Goal: Task Accomplishment & Management: Use online tool/utility

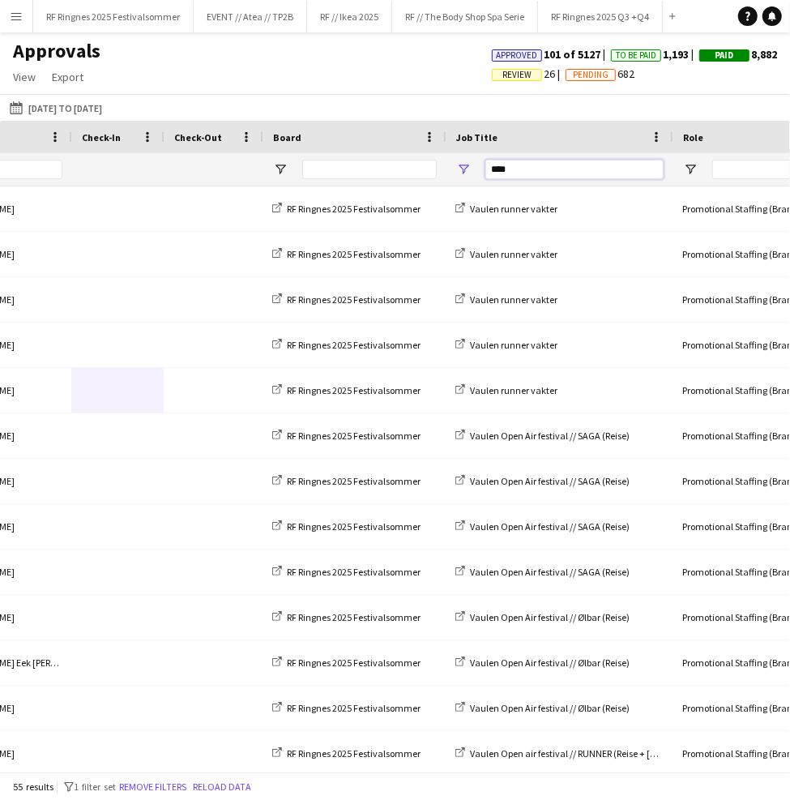
drag, startPoint x: 557, startPoint y: 170, endPoint x: 482, endPoint y: 170, distance: 75.4
click at [482, 170] on div "****" at bounding box center [559, 169] width 227 height 32
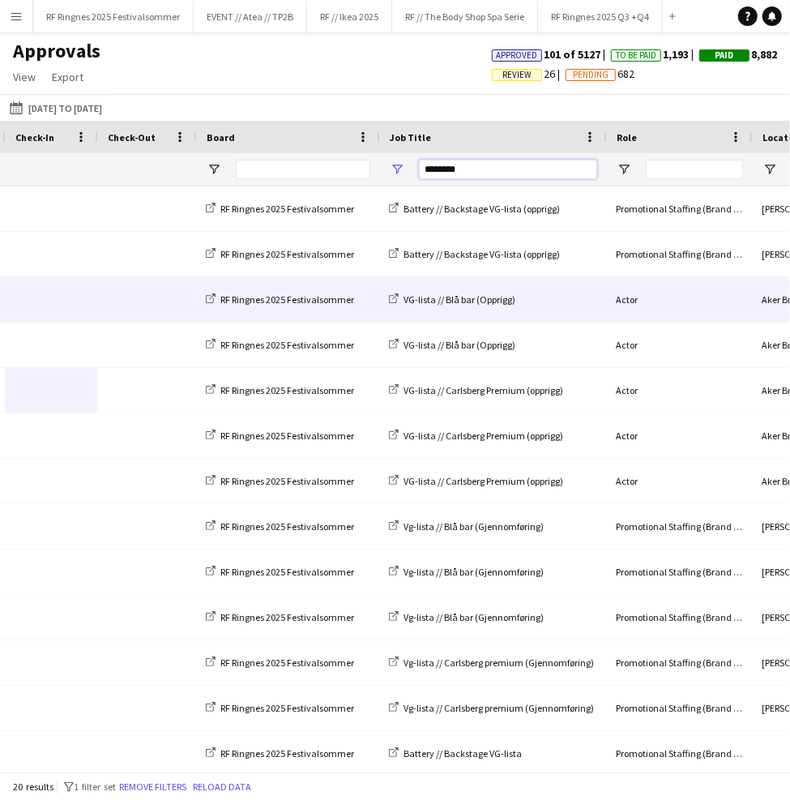
type input "********"
click at [119, 288] on span at bounding box center [146, 299] width 79 height 45
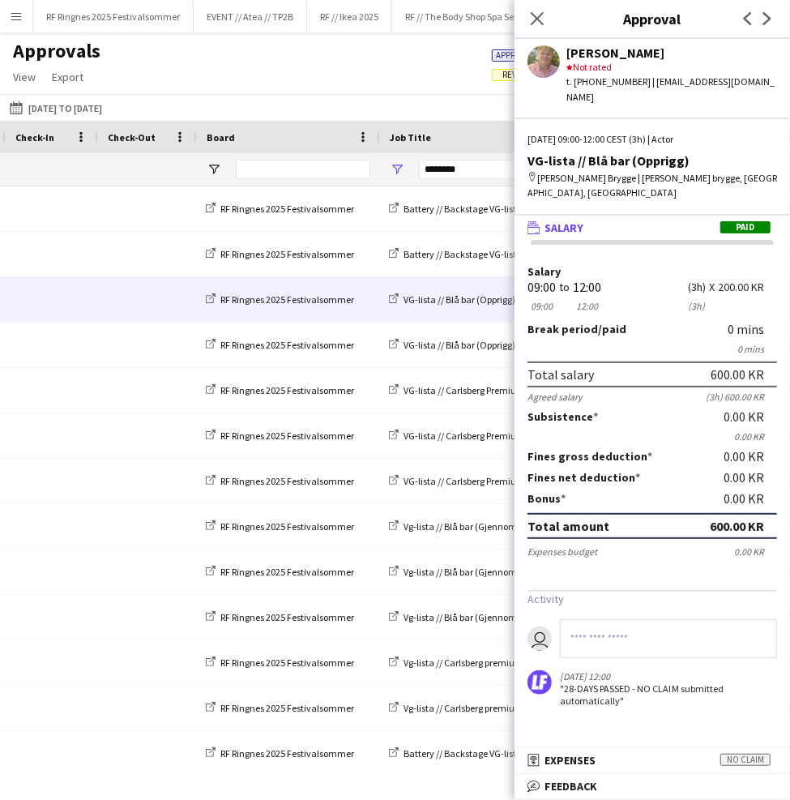
click at [581, 220] on span "Salary" at bounding box center [563, 227] width 39 height 15
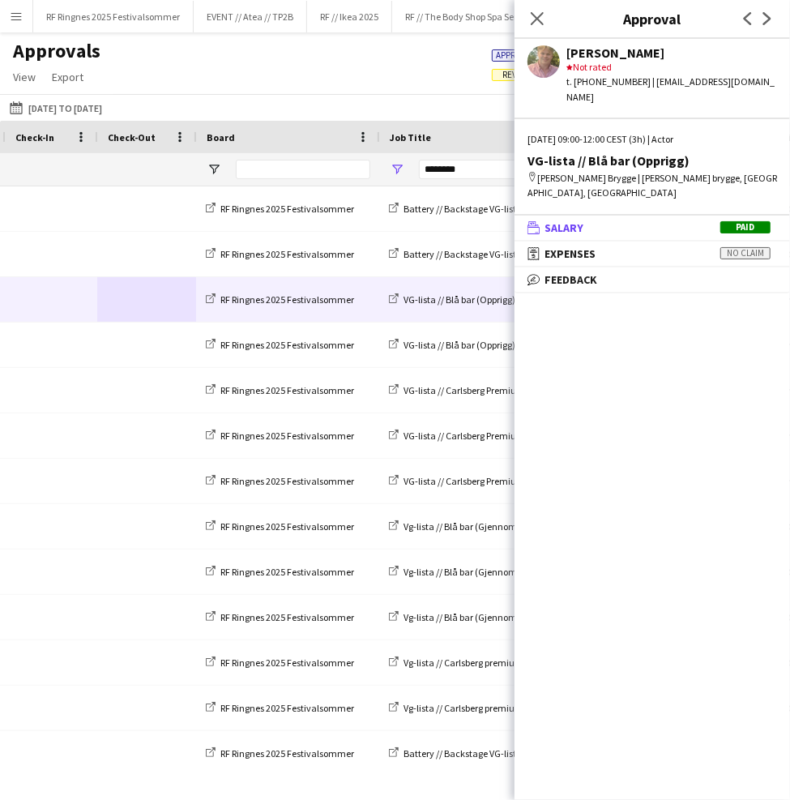
click at [581, 220] on span "Salary" at bounding box center [563, 227] width 39 height 15
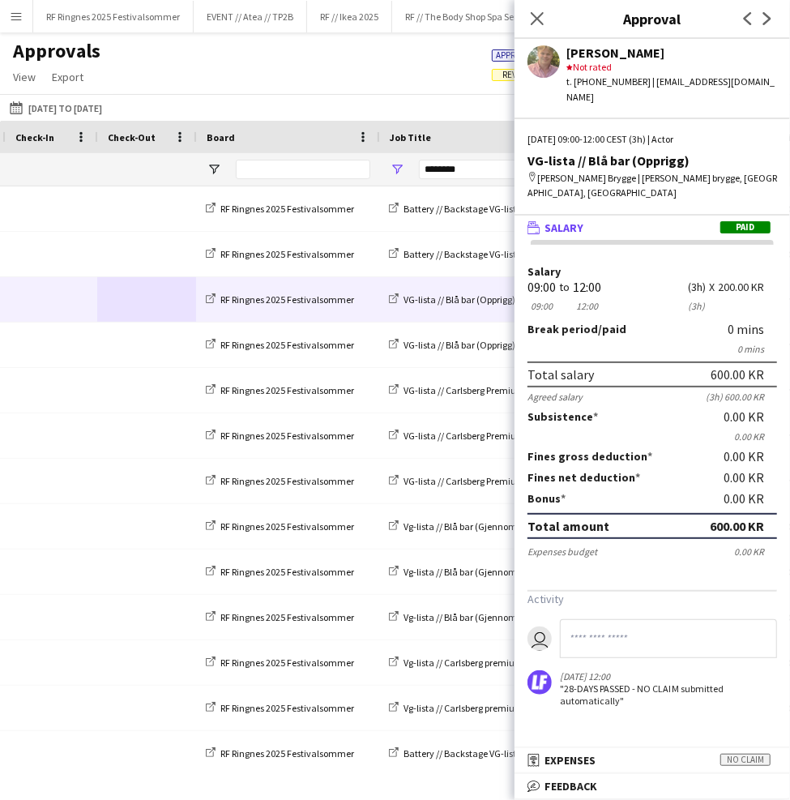
click at [550, 67] on app-user-avatar at bounding box center [543, 61] width 32 height 32
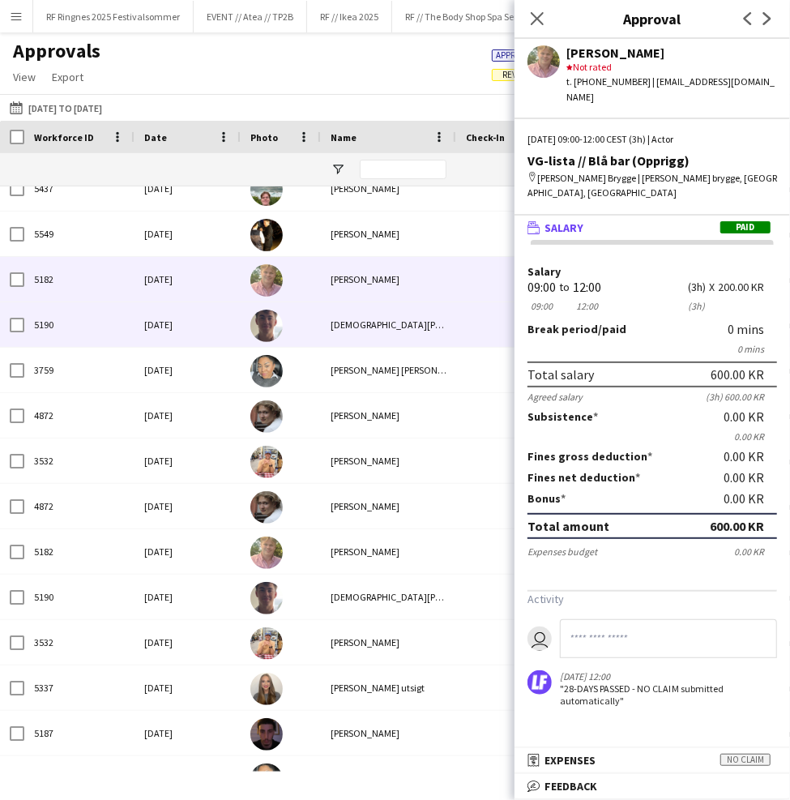
scroll to position [134, 0]
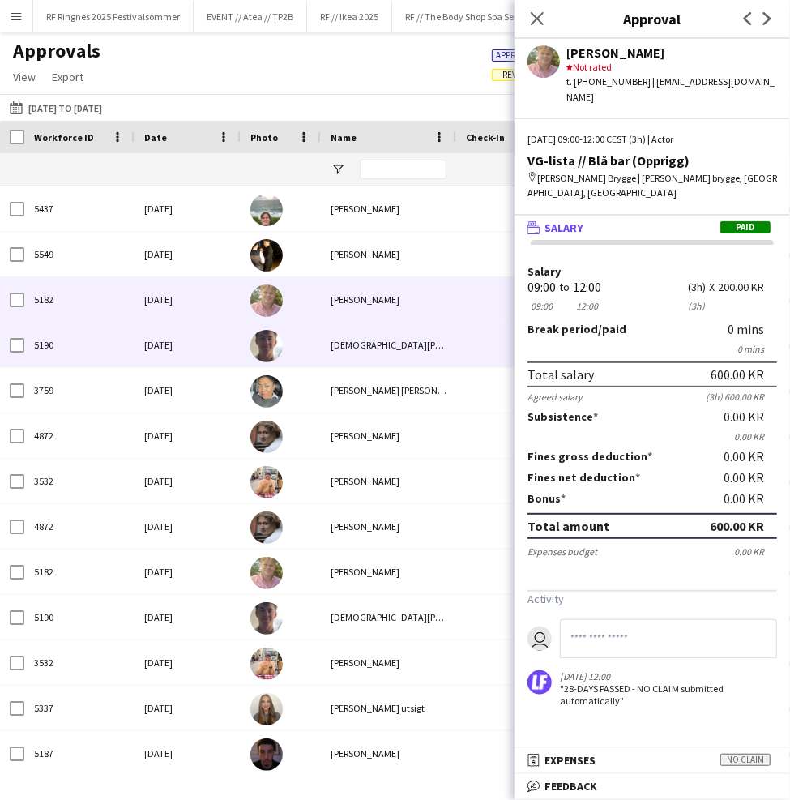
click at [132, 339] on div "5190" at bounding box center [79, 344] width 110 height 45
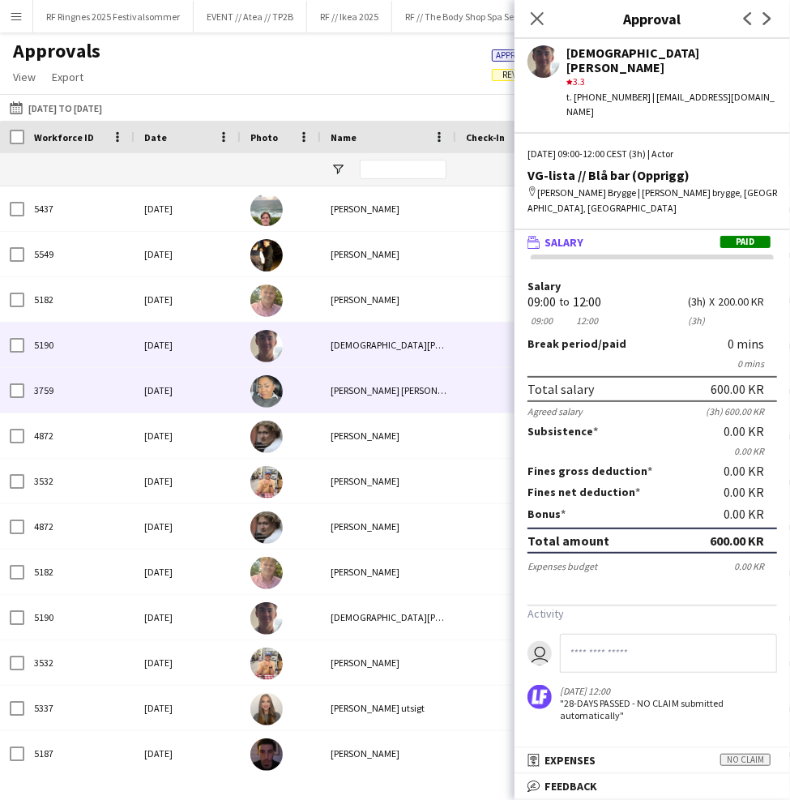
click at [223, 391] on div "[DATE]" at bounding box center [188, 390] width 106 height 45
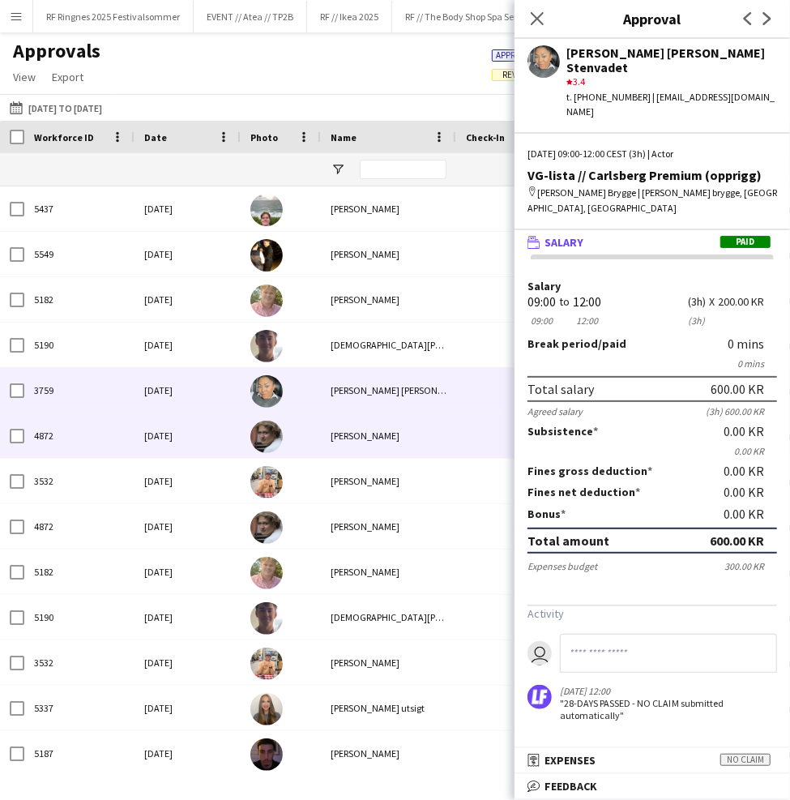
click at [126, 431] on div "4872" at bounding box center [79, 435] width 110 height 45
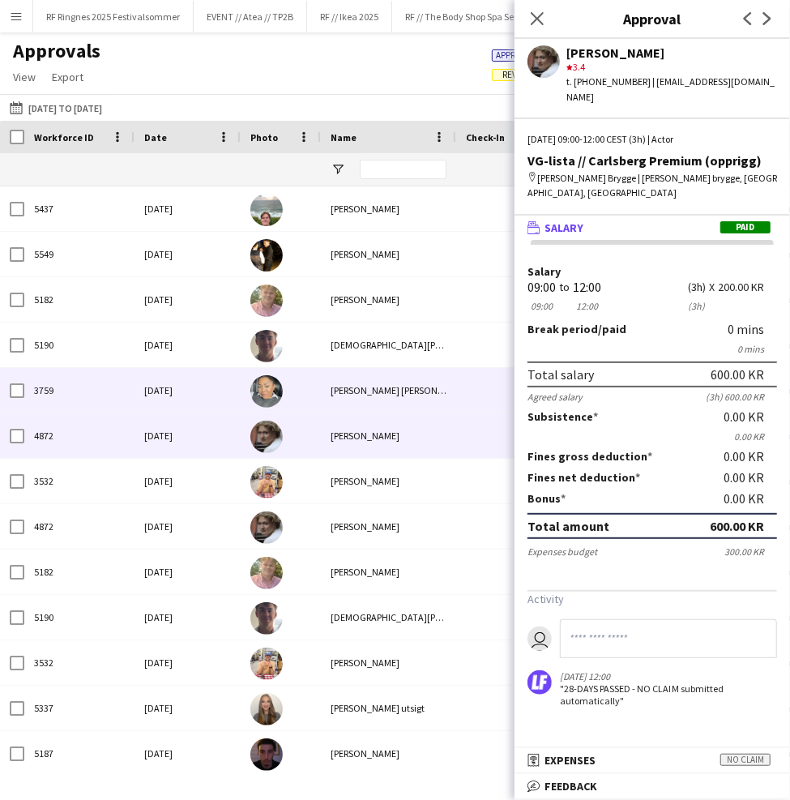
click at [123, 396] on div "3759" at bounding box center [79, 390] width 110 height 45
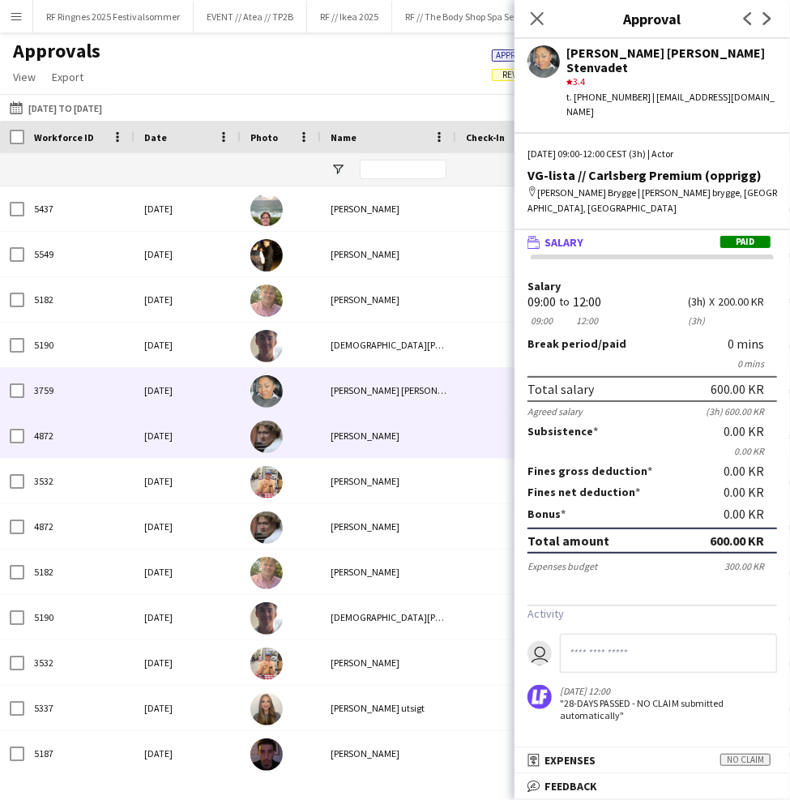
click at [123, 413] on div "4872" at bounding box center [79, 435] width 110 height 45
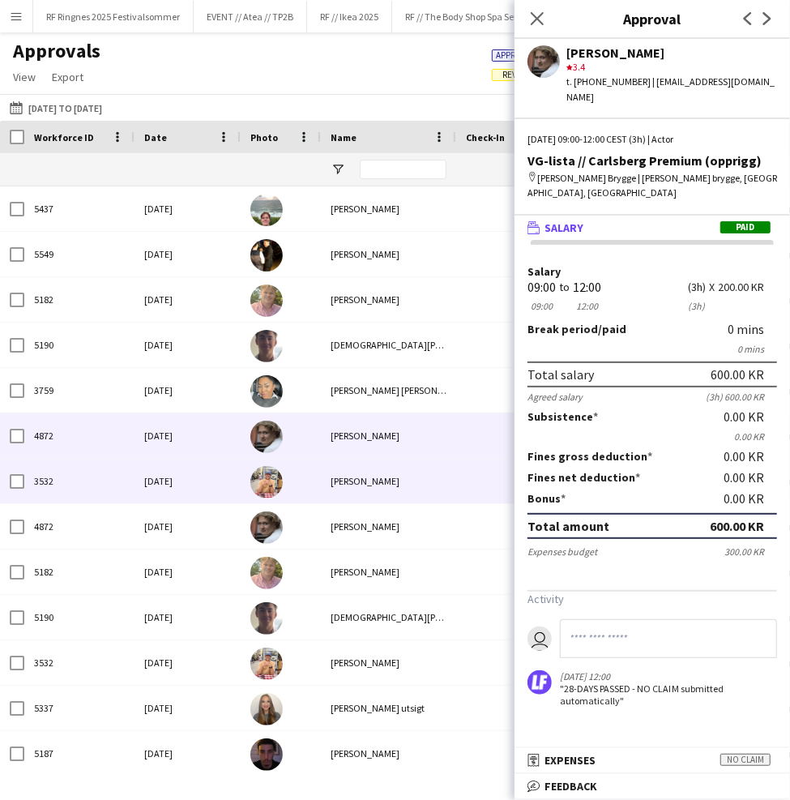
click at [123, 477] on div "3532" at bounding box center [79, 481] width 110 height 45
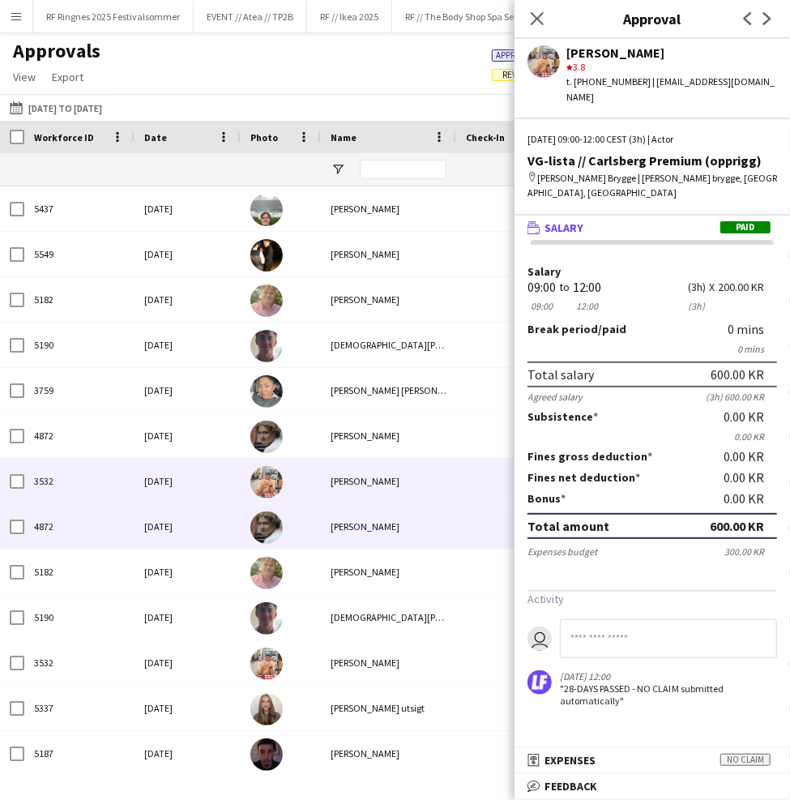
click at [218, 521] on div "[DATE]" at bounding box center [188, 526] width 106 height 45
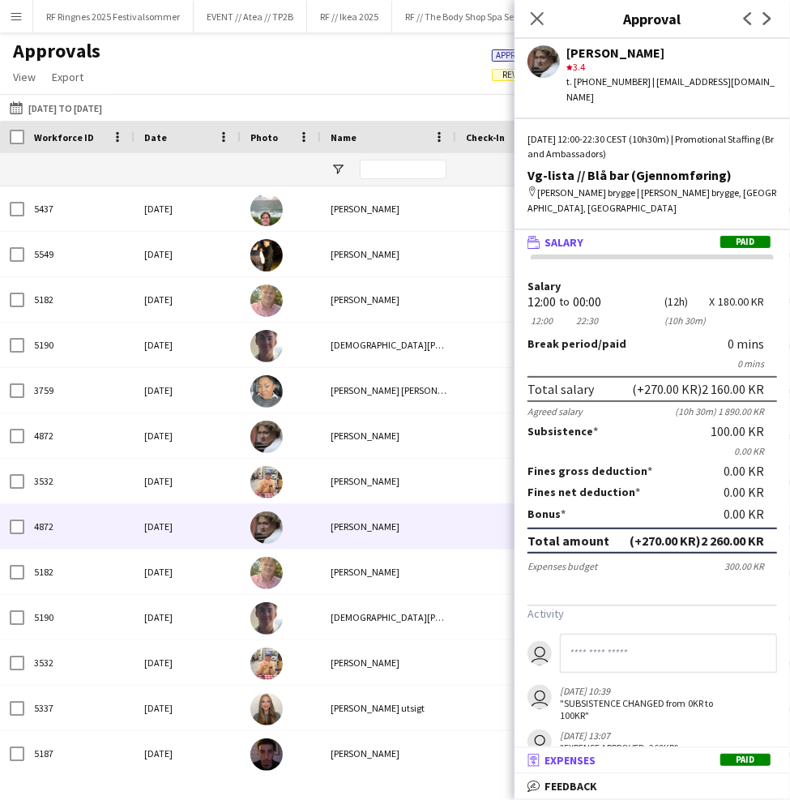
click at [603, 760] on mat-panel-title "receipt Expenses Paid" at bounding box center [649, 760] width 269 height 15
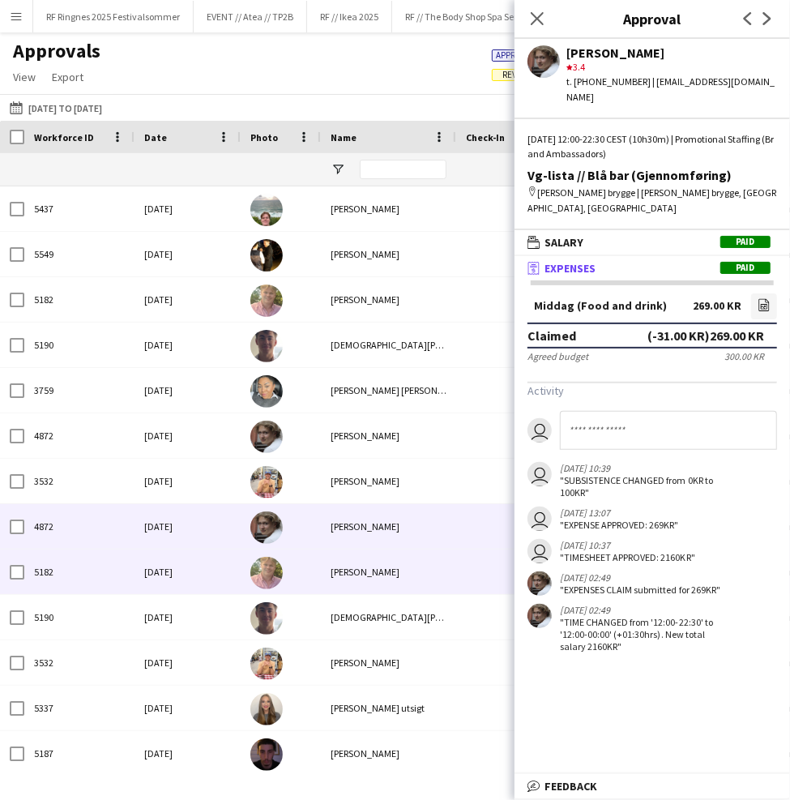
click at [319, 573] on div at bounding box center [281, 571] width 80 height 45
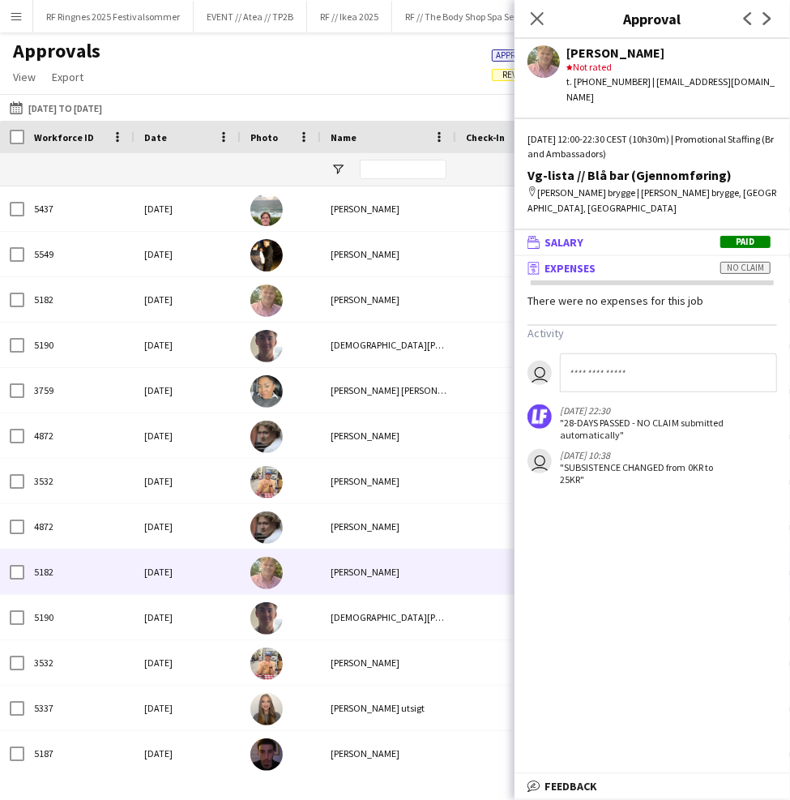
click at [608, 235] on mat-panel-title "wallet Salary Paid" at bounding box center [649, 242] width 269 height 15
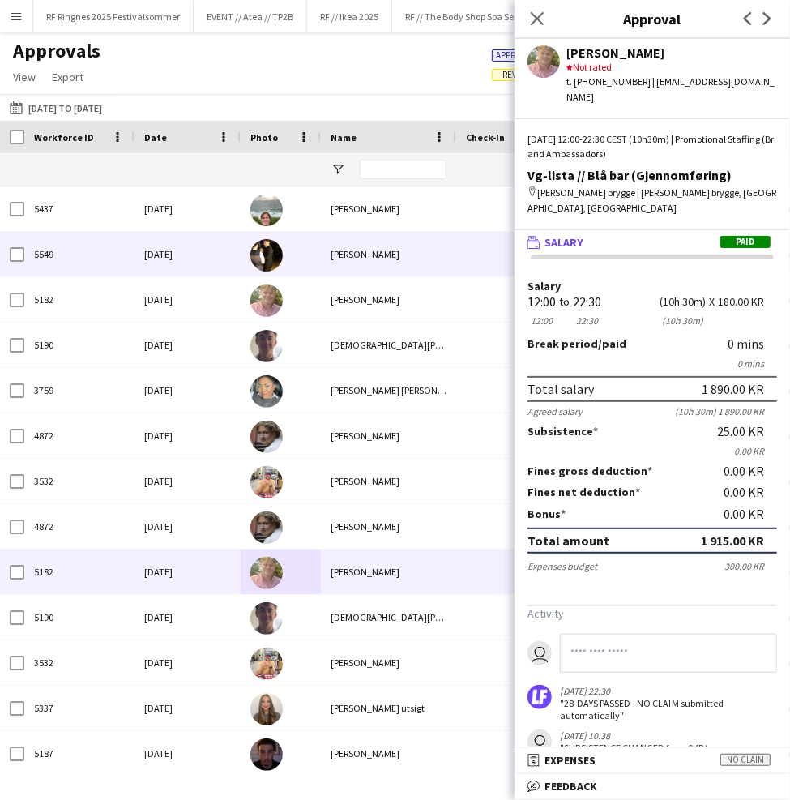
click at [406, 611] on div "[DEMOGRAPHIC_DATA][PERSON_NAME]" at bounding box center [388, 617] width 135 height 45
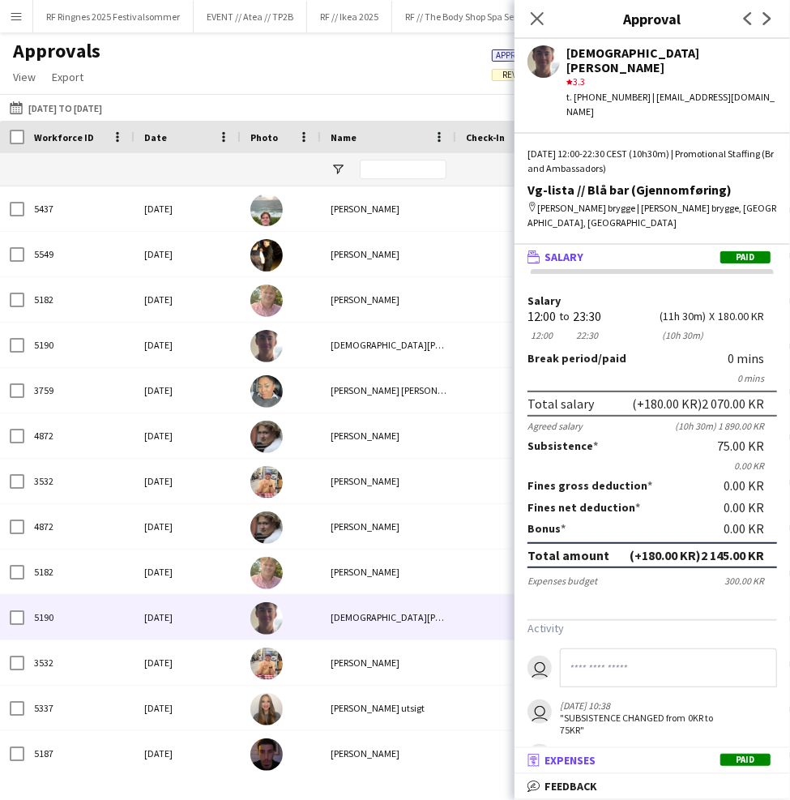
click at [631, 757] on mat-panel-title "receipt Expenses Paid" at bounding box center [649, 760] width 269 height 15
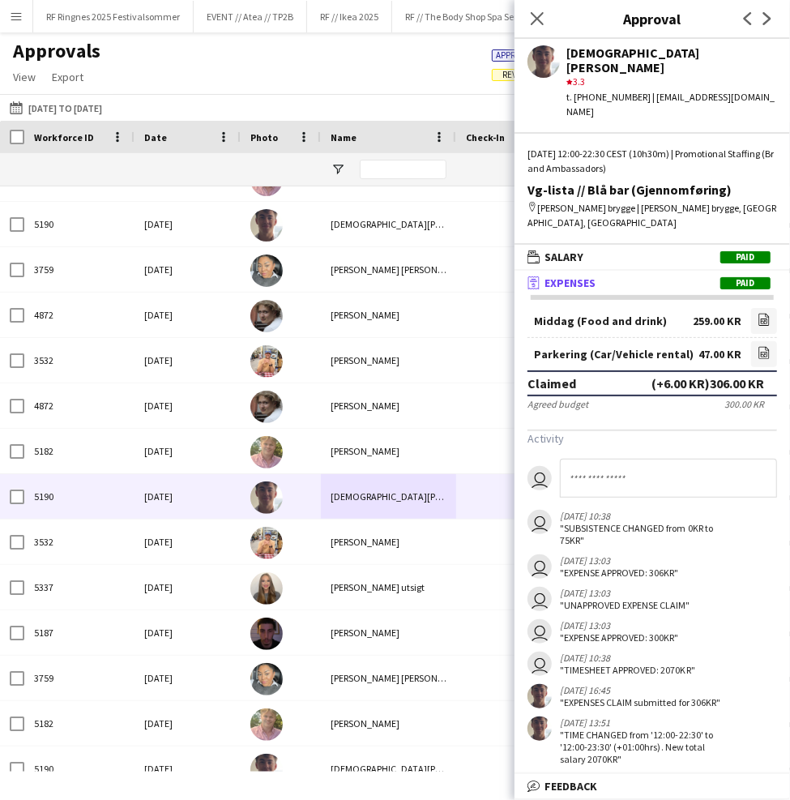
scroll to position [122, 0]
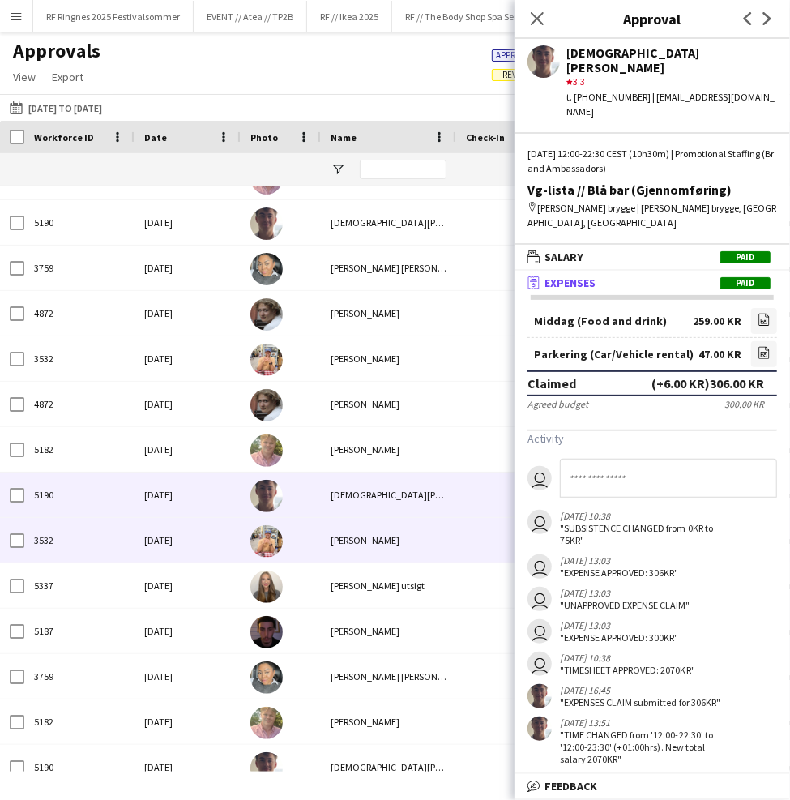
click at [414, 542] on div "[PERSON_NAME]" at bounding box center [388, 540] width 135 height 45
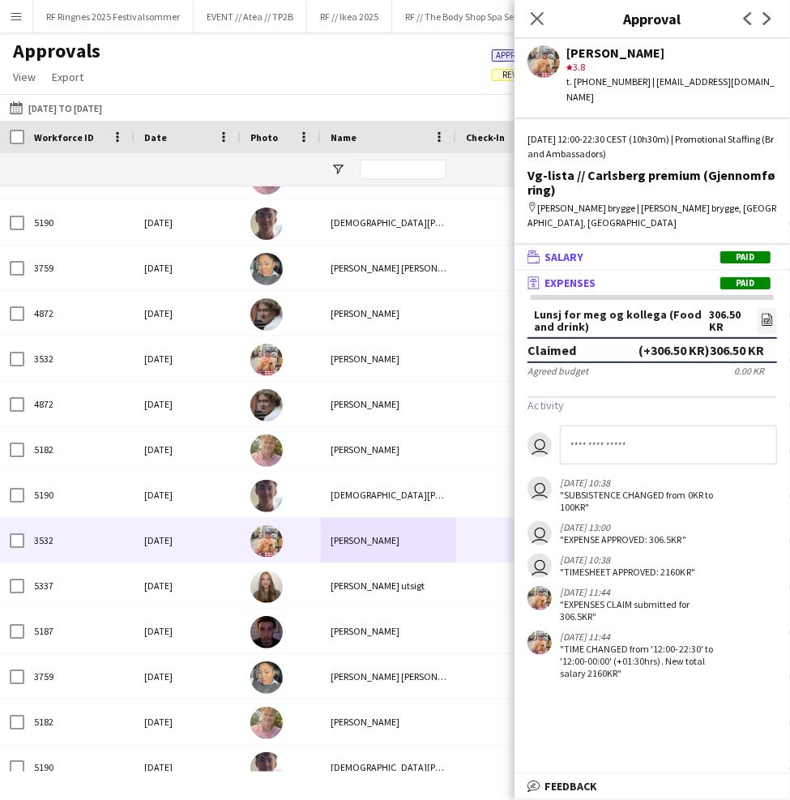
click at [598, 250] on mat-panel-title "wallet Salary Paid" at bounding box center [649, 257] width 269 height 15
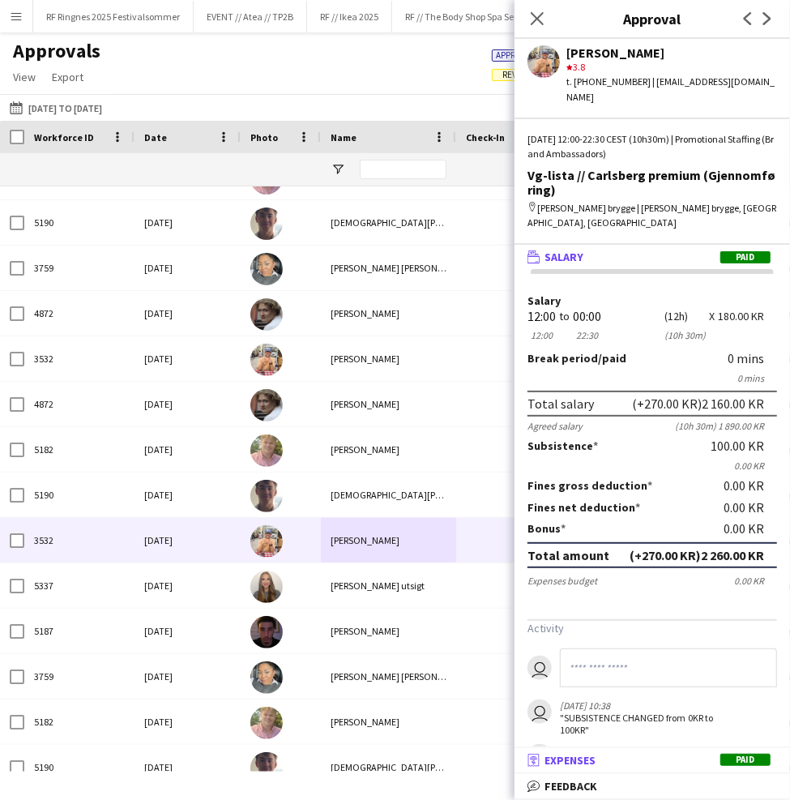
click at [583, 764] on span "Expenses" at bounding box center [569, 760] width 51 height 15
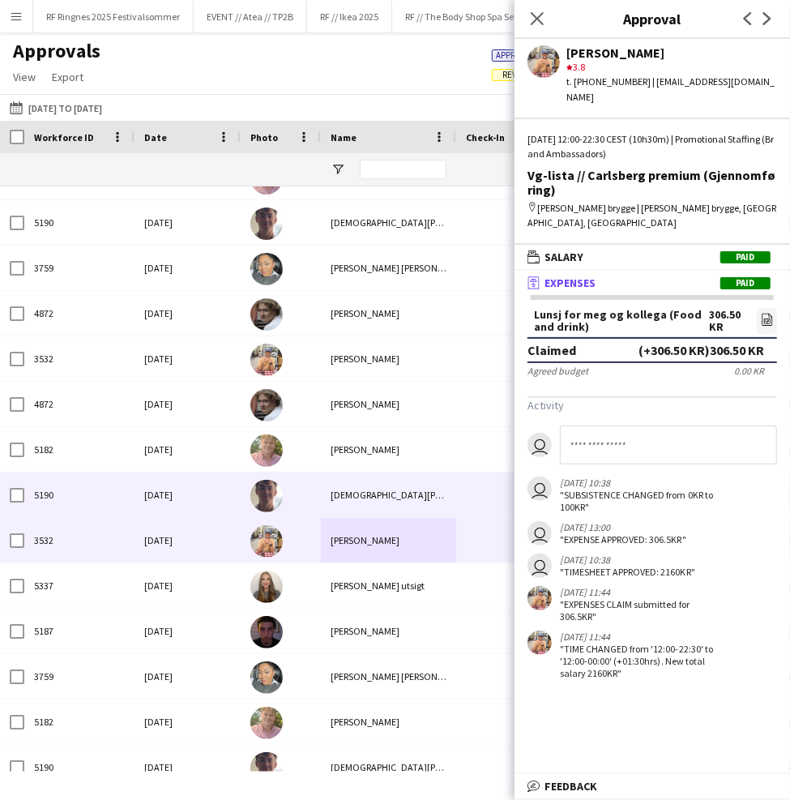
click at [322, 495] on div "[DEMOGRAPHIC_DATA][PERSON_NAME]" at bounding box center [388, 494] width 135 height 45
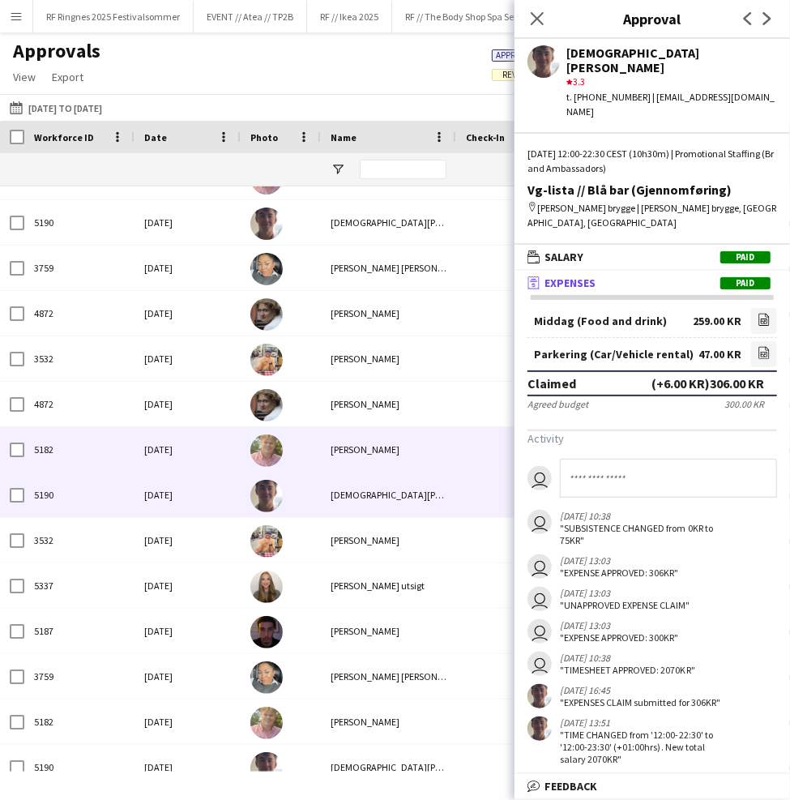
click at [314, 456] on div at bounding box center [281, 449] width 80 height 45
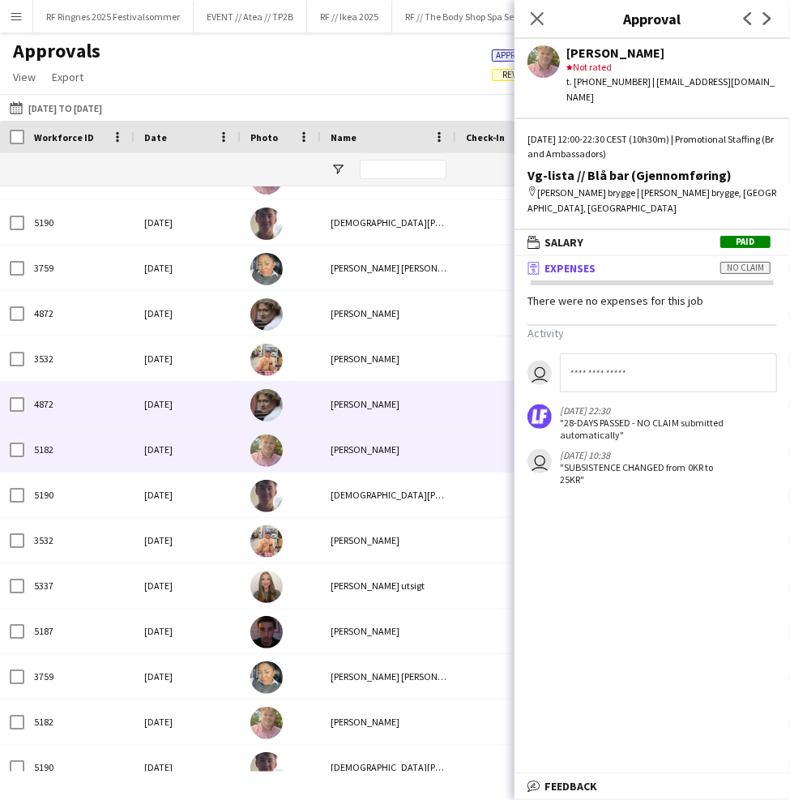
click at [312, 401] on div at bounding box center [281, 404] width 80 height 45
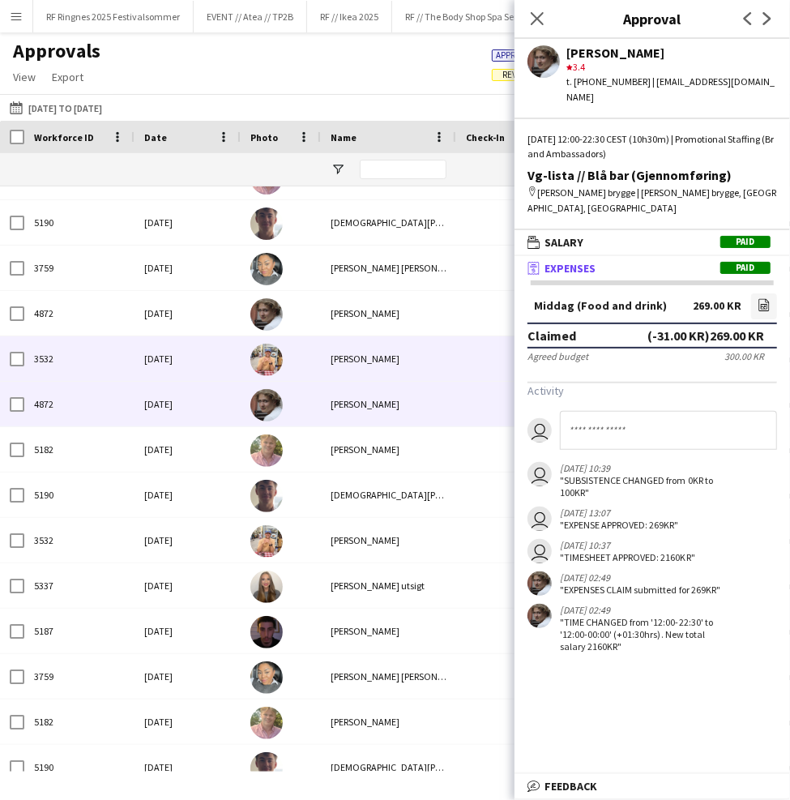
click at [305, 365] on div at bounding box center [281, 358] width 80 height 45
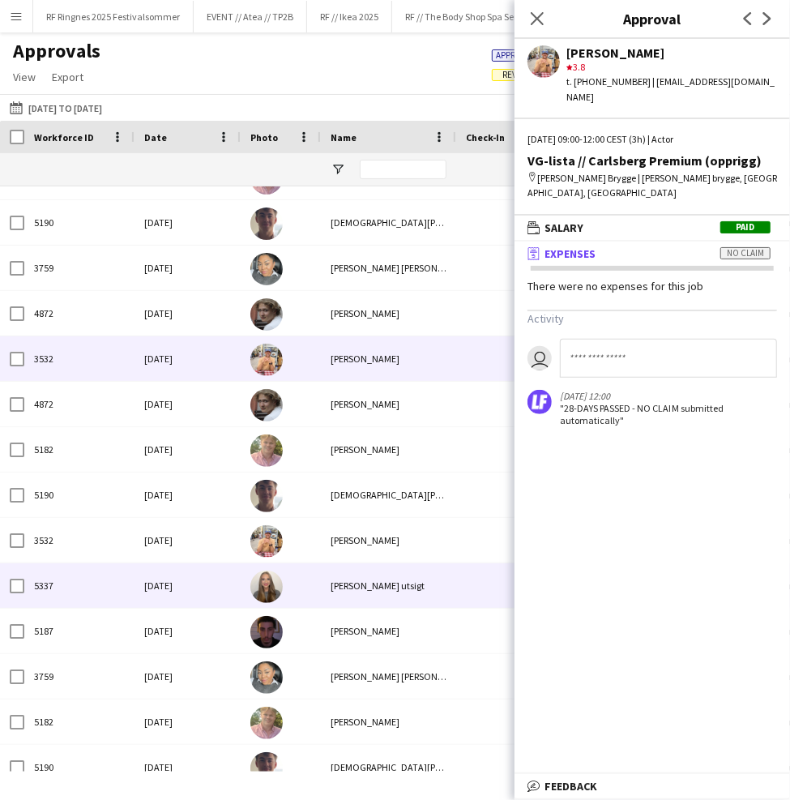
click at [322, 579] on div "[PERSON_NAME] utsigt" at bounding box center [388, 585] width 135 height 45
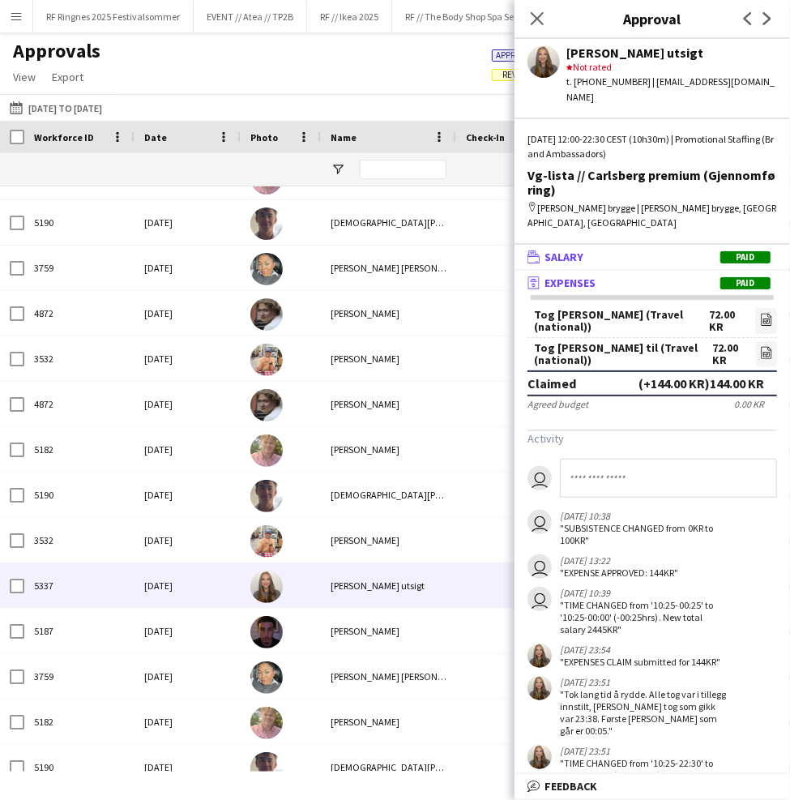
click at [668, 250] on mat-panel-title "wallet Salary Paid" at bounding box center [649, 257] width 269 height 15
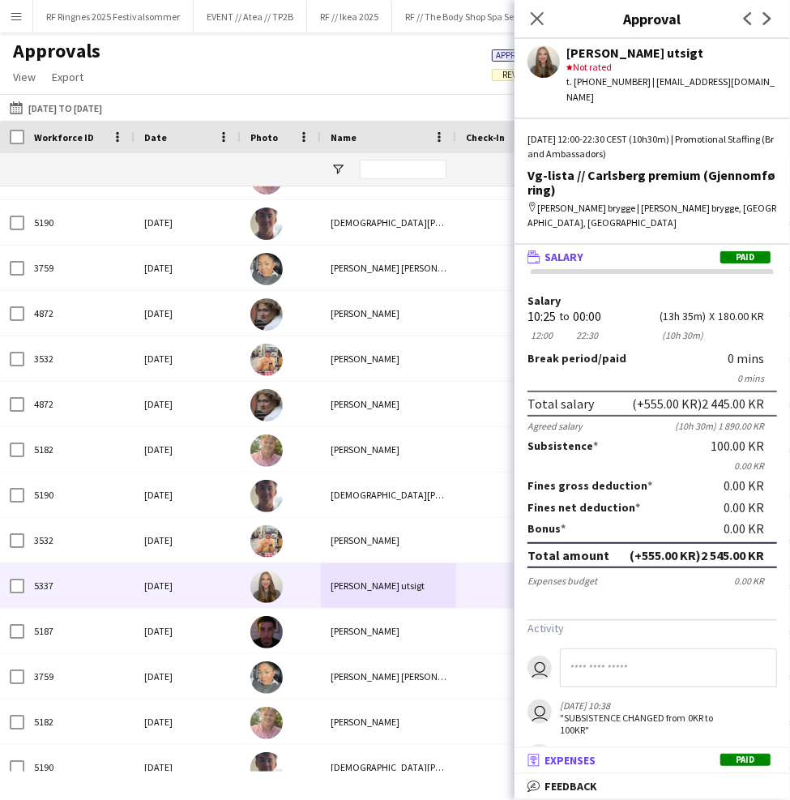
click at [608, 758] on mat-panel-title "receipt Expenses Paid" at bounding box center [649, 760] width 269 height 15
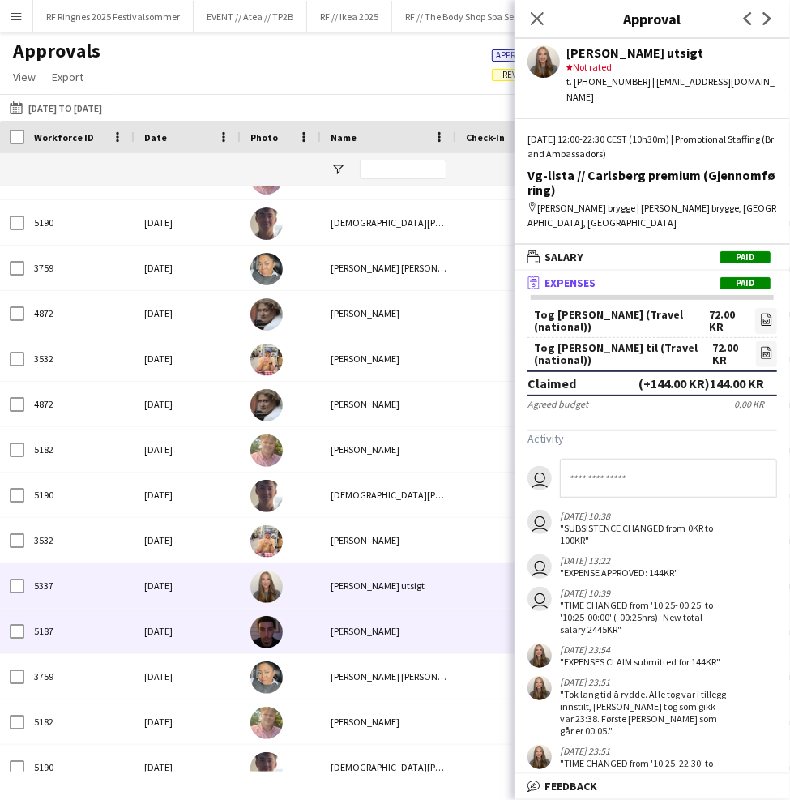
click at [404, 625] on div "[PERSON_NAME]" at bounding box center [388, 631] width 135 height 45
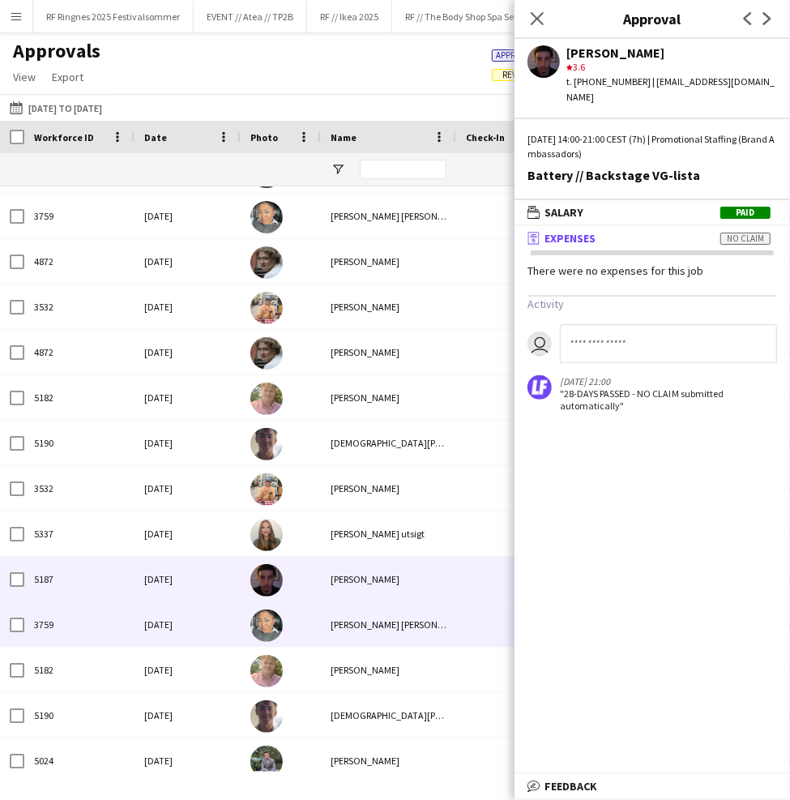
scroll to position [173, 0]
click at [414, 630] on div "[PERSON_NAME] [PERSON_NAME] Stenvadet" at bounding box center [388, 624] width 135 height 45
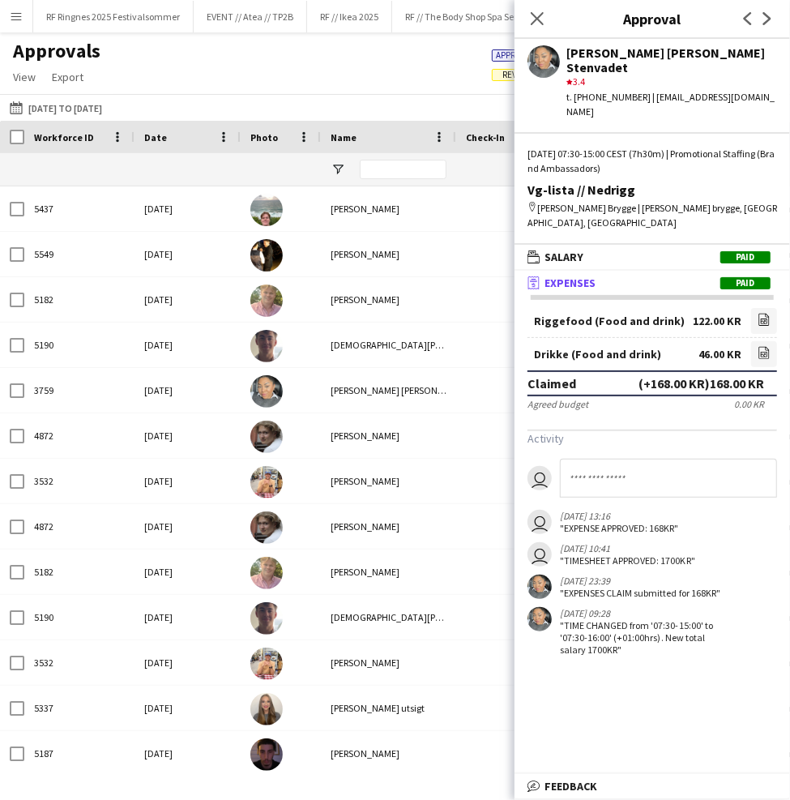
scroll to position [0, 0]
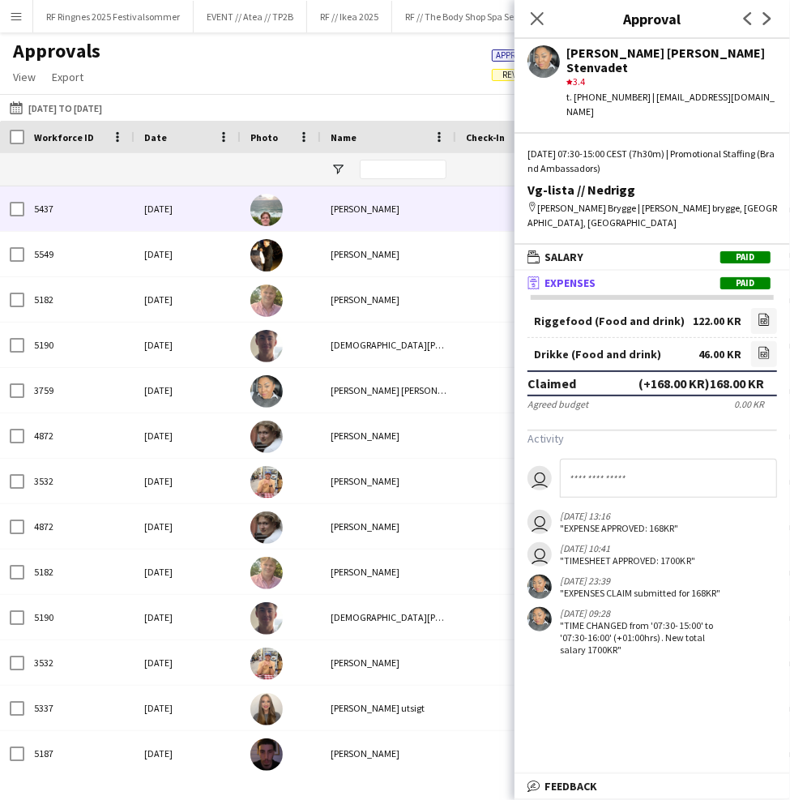
click at [326, 217] on div "[PERSON_NAME]" at bounding box center [388, 208] width 135 height 45
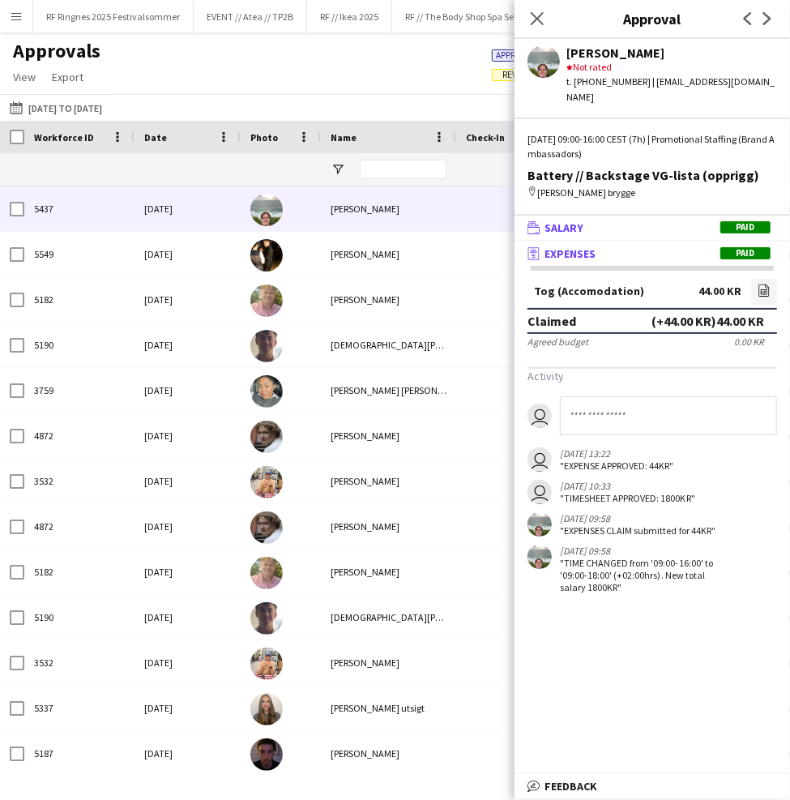
click at [652, 220] on mat-panel-title "wallet Salary Paid" at bounding box center [649, 227] width 269 height 15
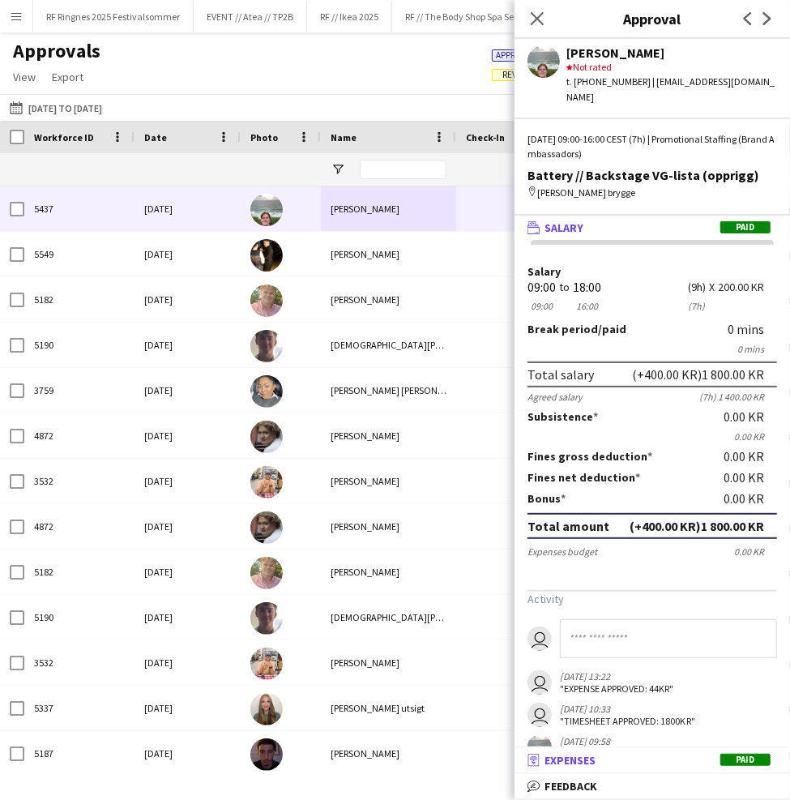
click at [704, 758] on mat-panel-title "receipt Expenses Paid" at bounding box center [649, 760] width 269 height 15
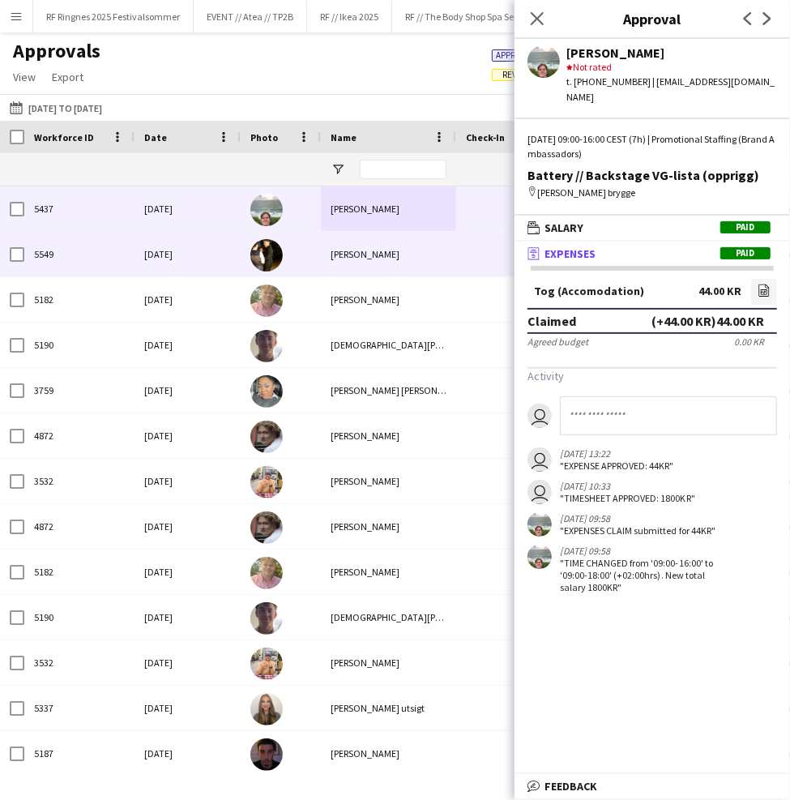
click at [307, 255] on div at bounding box center [281, 254] width 80 height 45
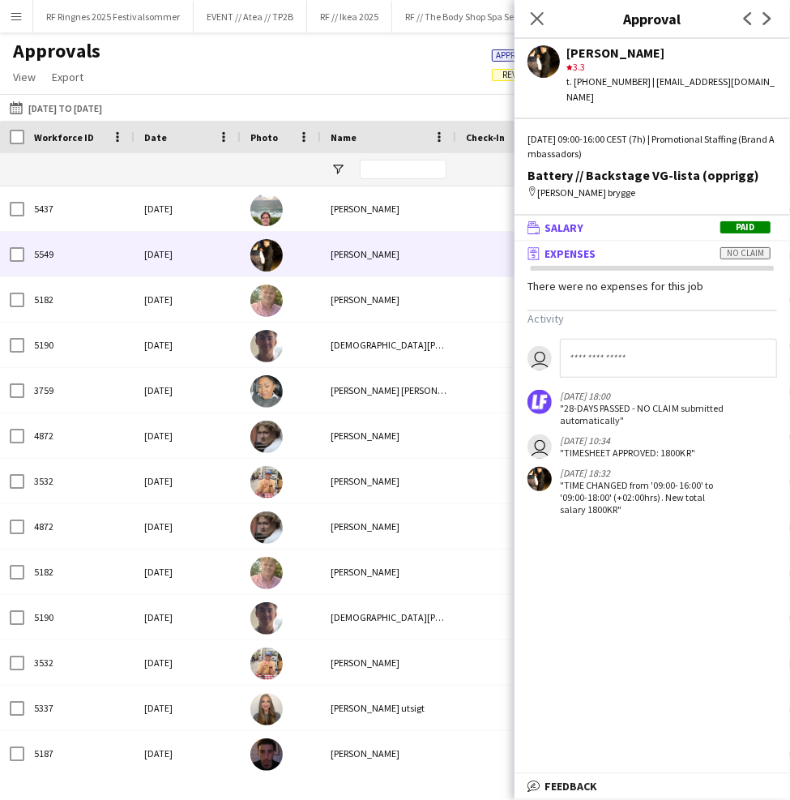
click at [570, 220] on span "Salary" at bounding box center [563, 227] width 39 height 15
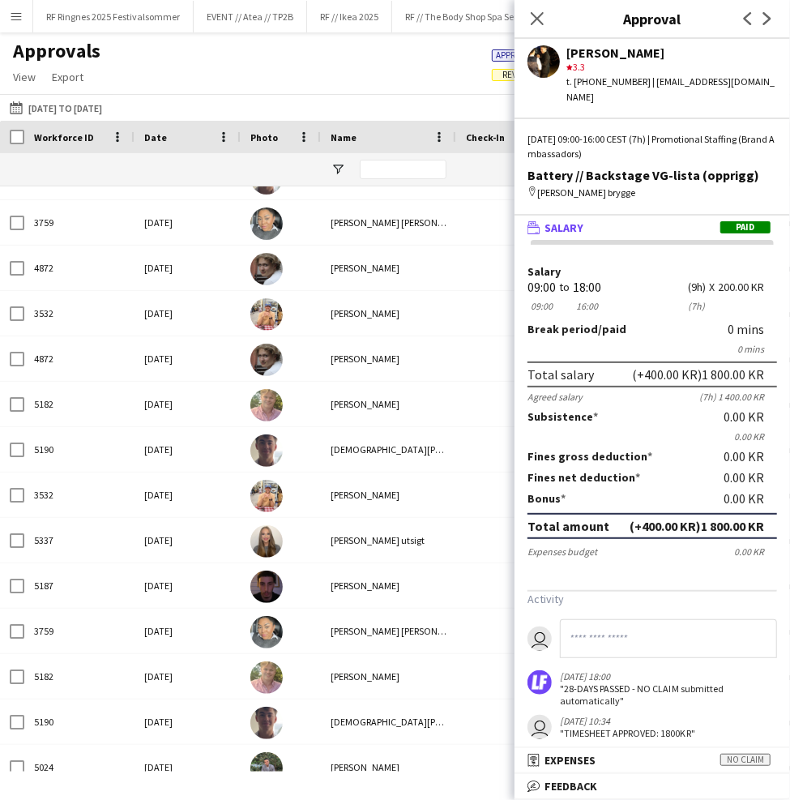
scroll to position [192, 0]
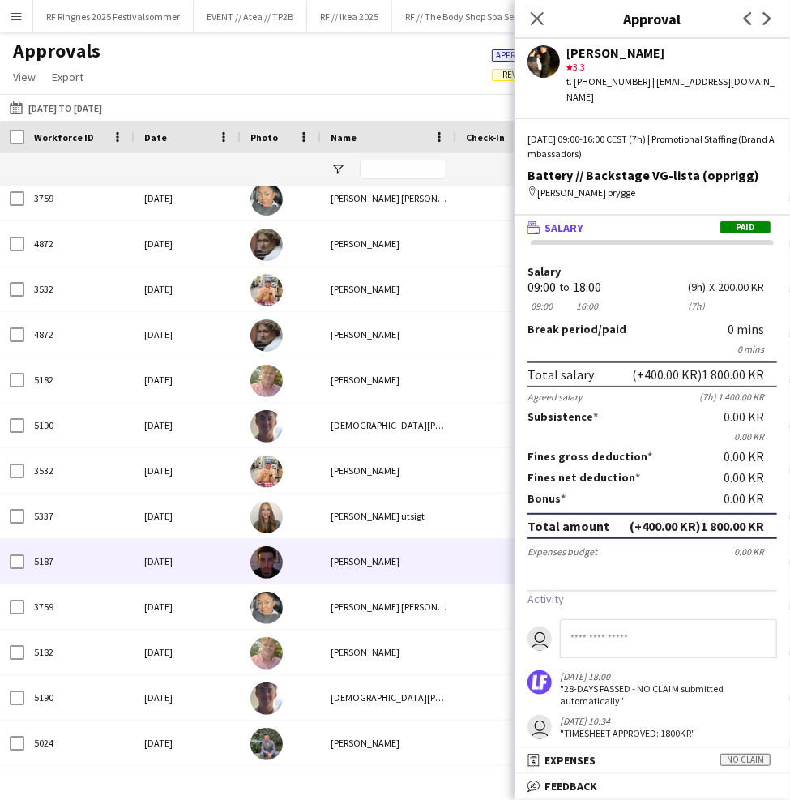
click at [332, 563] on div "[PERSON_NAME]" at bounding box center [388, 561] width 135 height 45
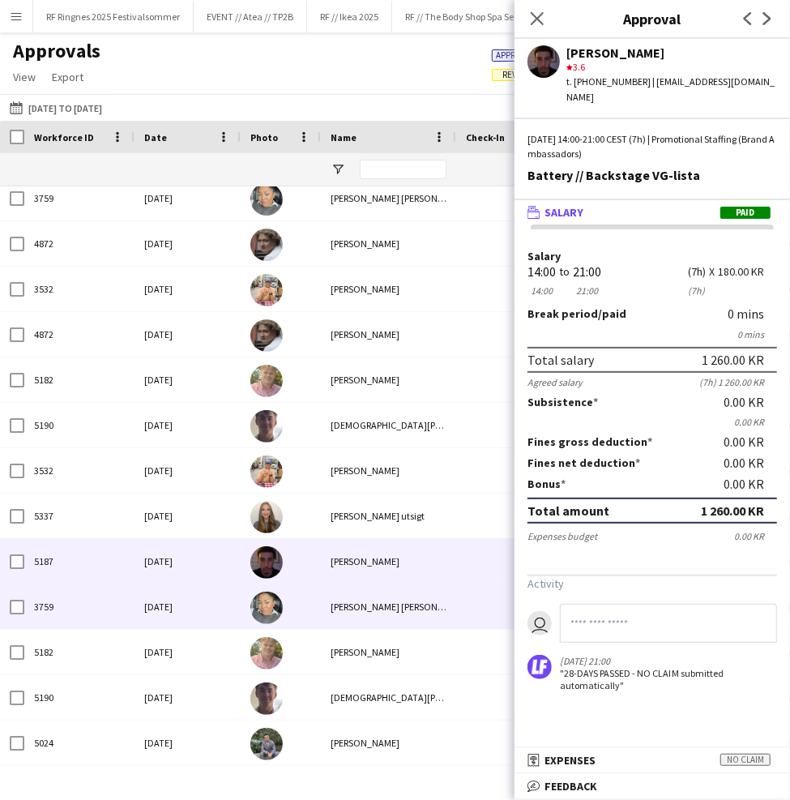
click at [393, 596] on div "[PERSON_NAME] [PERSON_NAME] Stenvadet" at bounding box center [388, 606] width 135 height 45
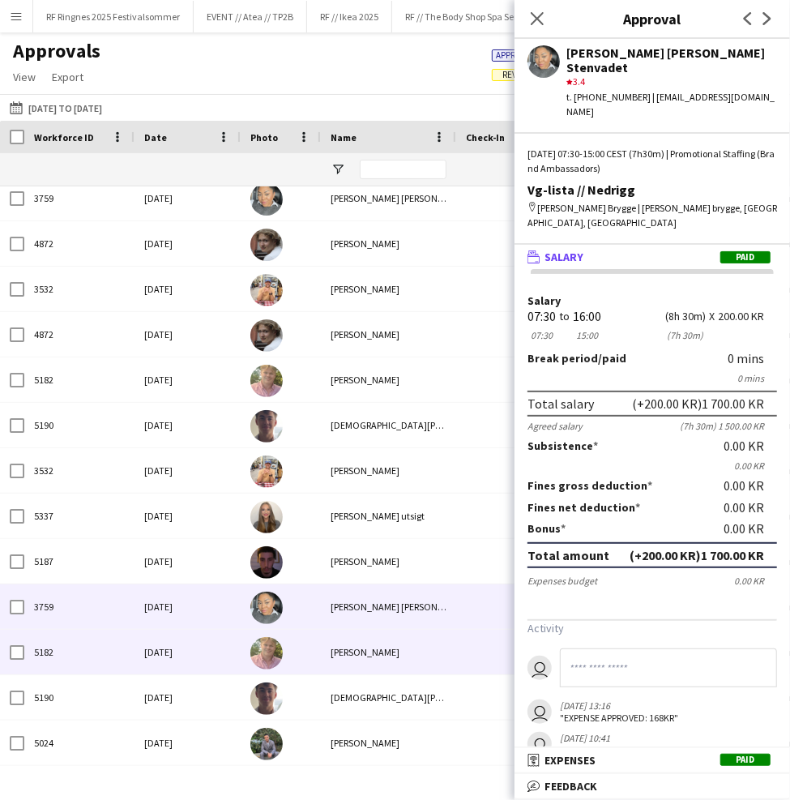
click at [404, 644] on div "[PERSON_NAME]" at bounding box center [388, 652] width 135 height 45
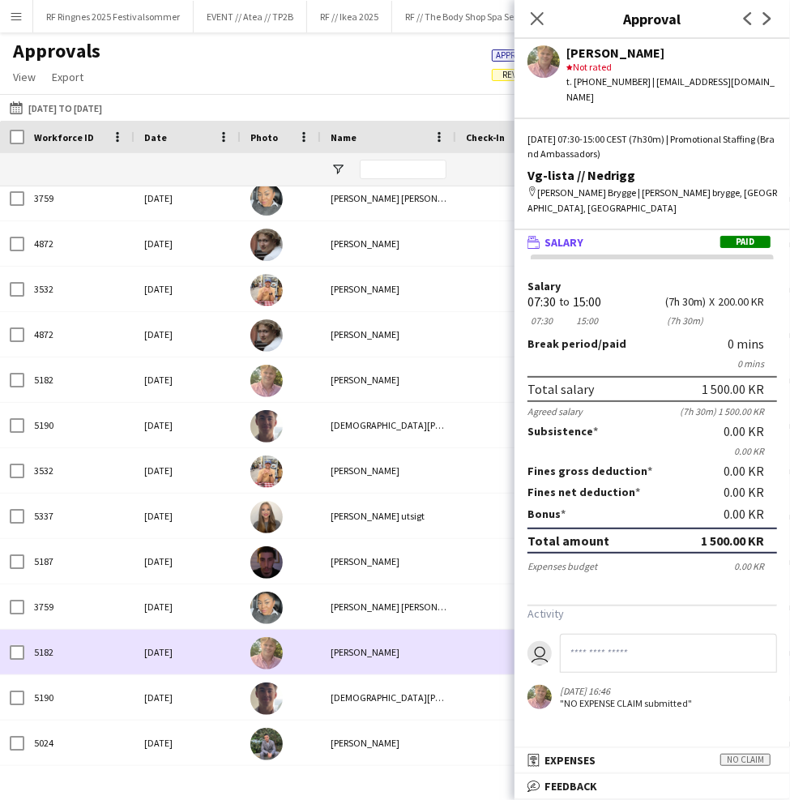
click at [408, 683] on div "[DEMOGRAPHIC_DATA][PERSON_NAME]" at bounding box center [388, 697] width 135 height 45
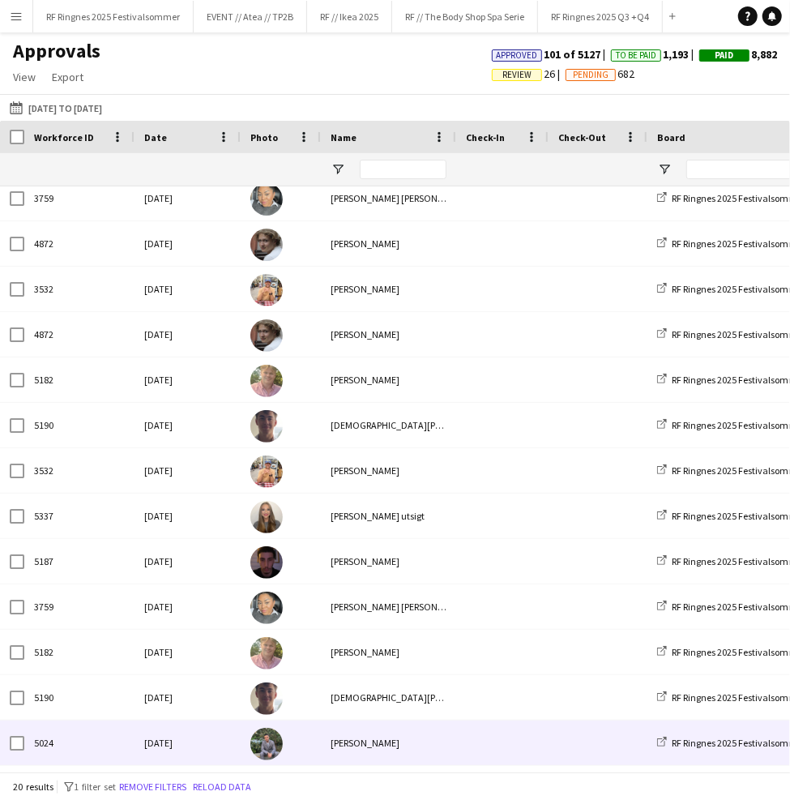
click at [418, 741] on div "[PERSON_NAME]" at bounding box center [388, 742] width 135 height 45
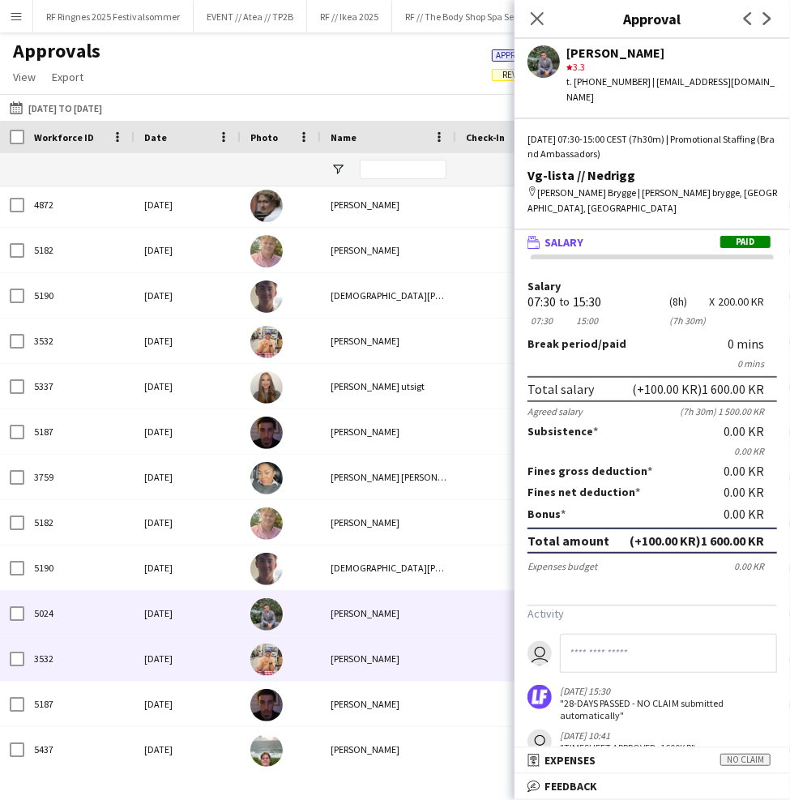
scroll to position [321, 0]
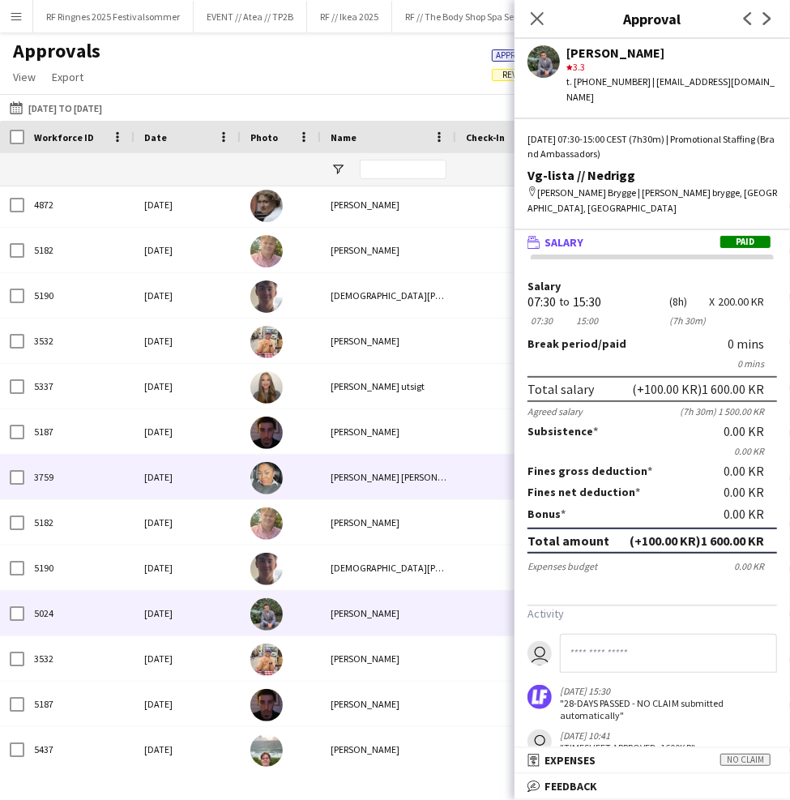
click at [391, 494] on div "[PERSON_NAME] [PERSON_NAME] Stenvadet" at bounding box center [388, 477] width 135 height 45
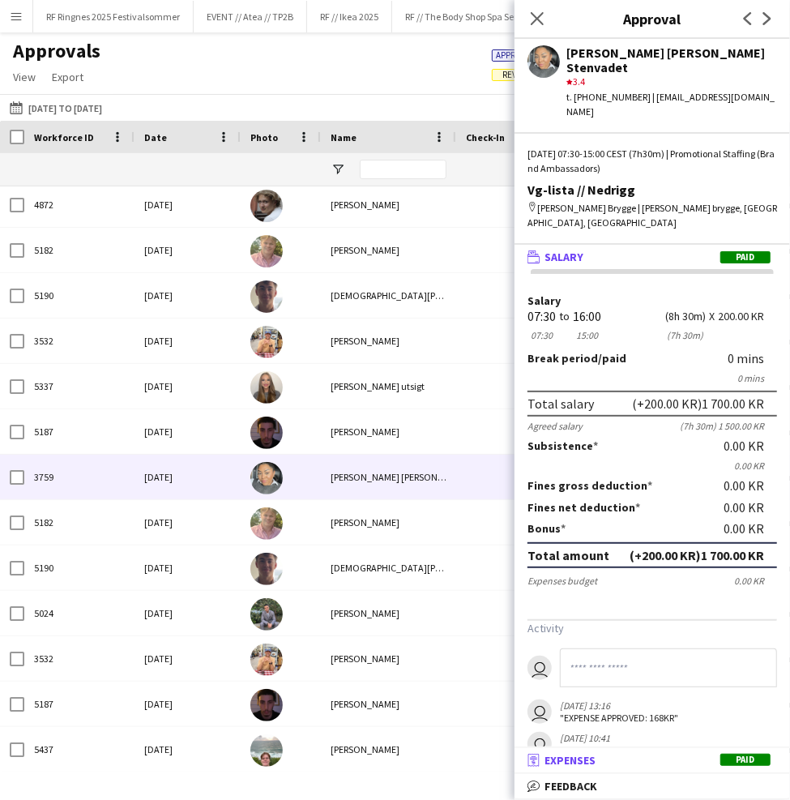
click at [585, 754] on span "Expenses" at bounding box center [569, 760] width 51 height 15
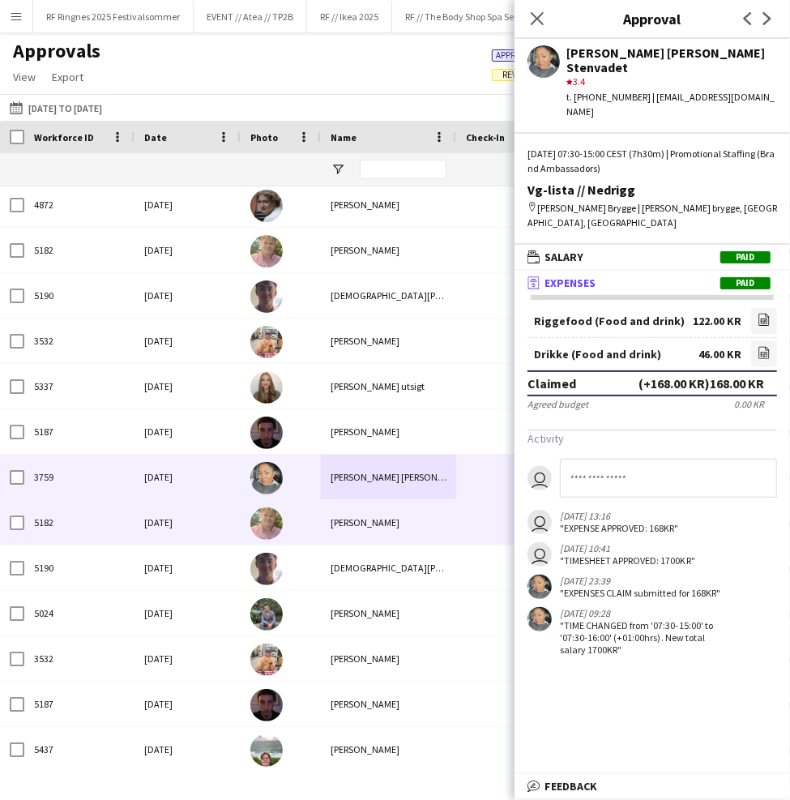
click at [307, 514] on div at bounding box center [281, 522] width 80 height 45
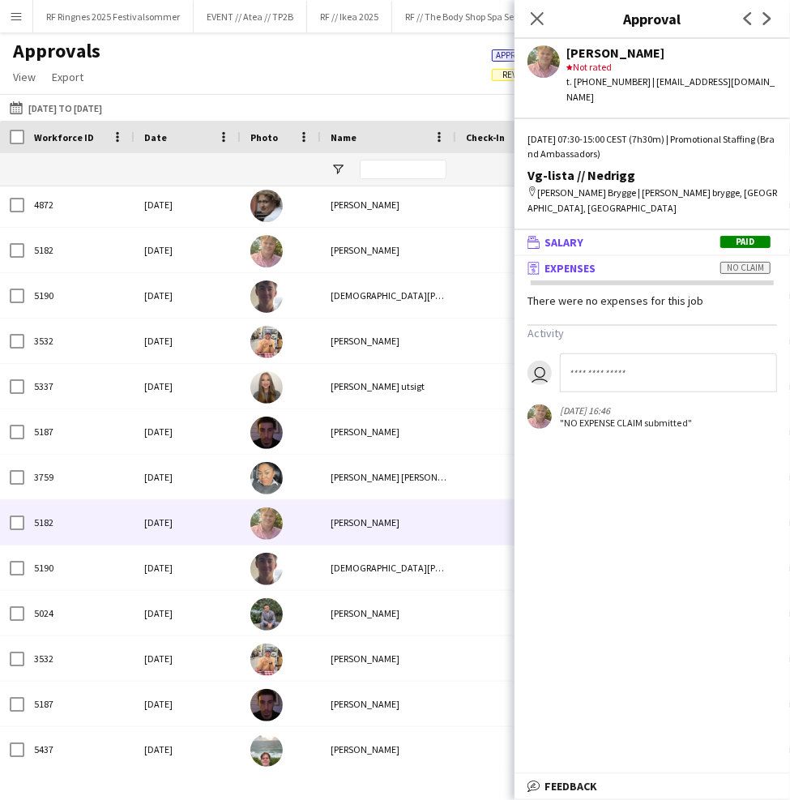
click at [581, 235] on span "Salary" at bounding box center [563, 242] width 39 height 15
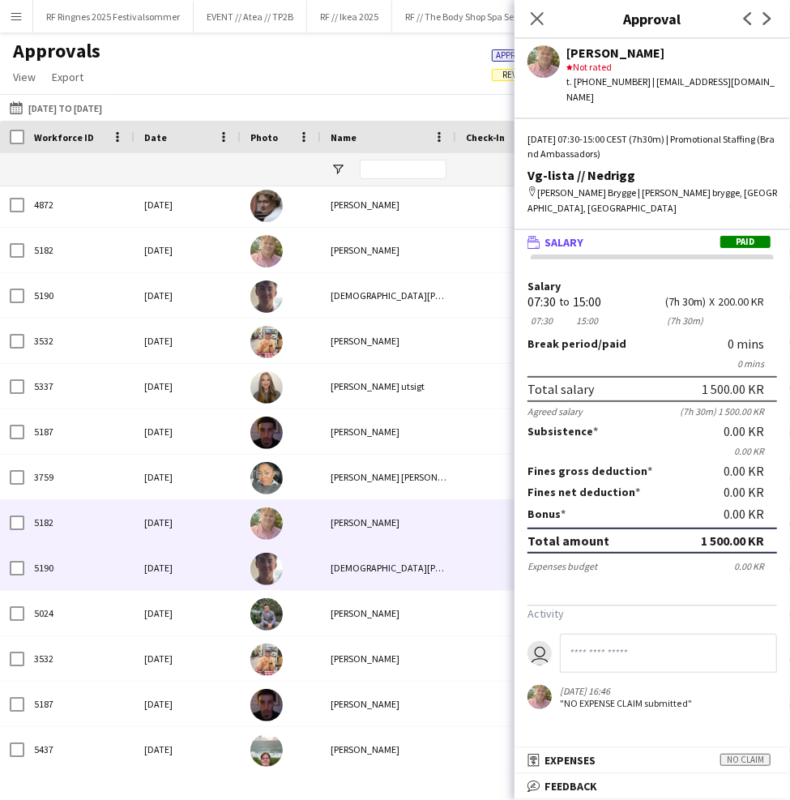
click at [408, 560] on div "[DEMOGRAPHIC_DATA][PERSON_NAME]" at bounding box center [388, 567] width 135 height 45
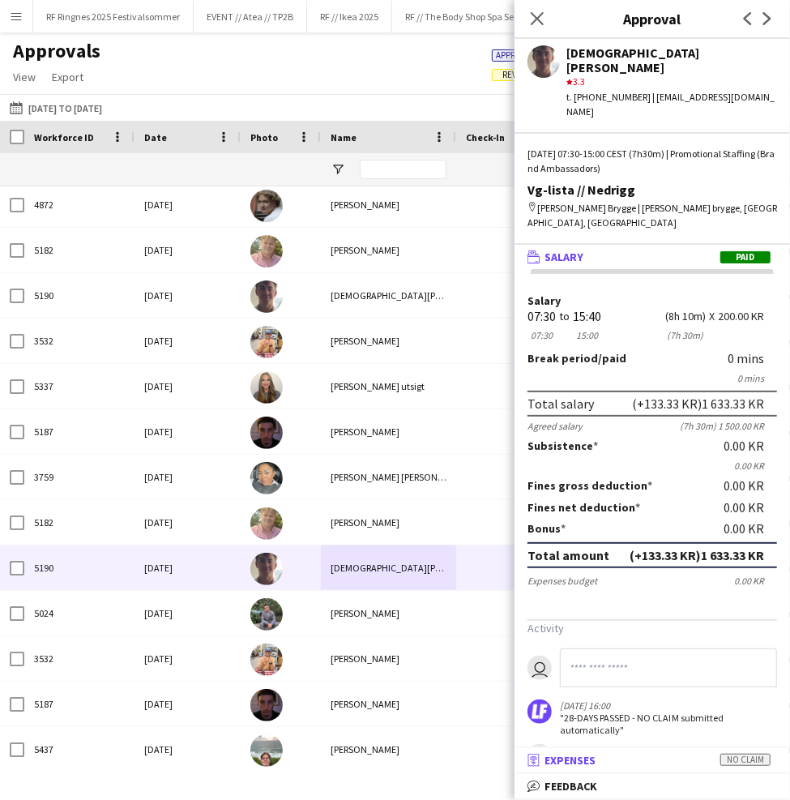
click at [579, 766] on span "Expenses" at bounding box center [569, 760] width 51 height 15
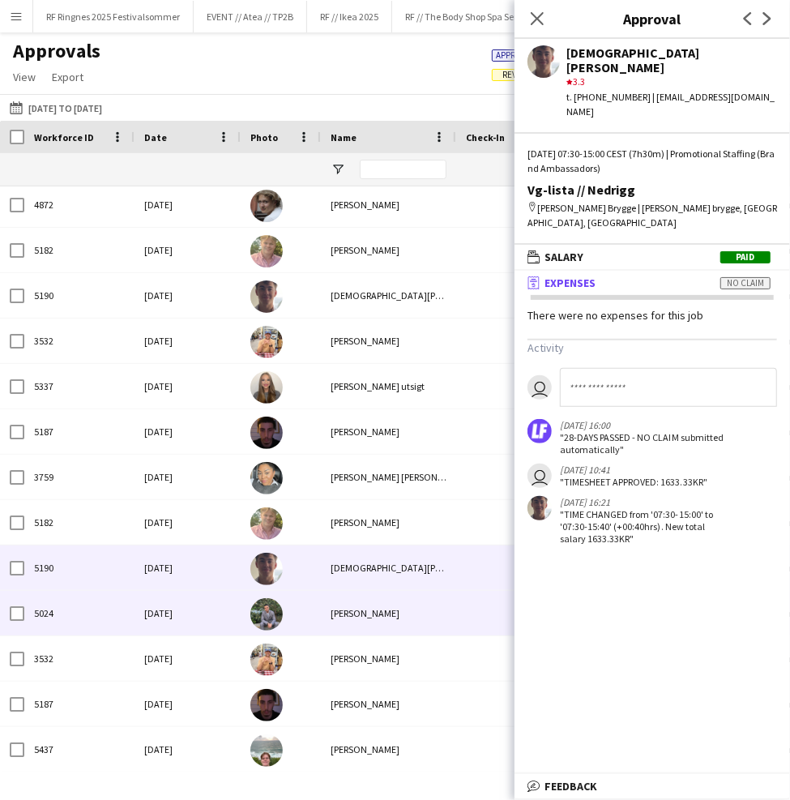
click at [402, 614] on div "[PERSON_NAME]" at bounding box center [388, 613] width 135 height 45
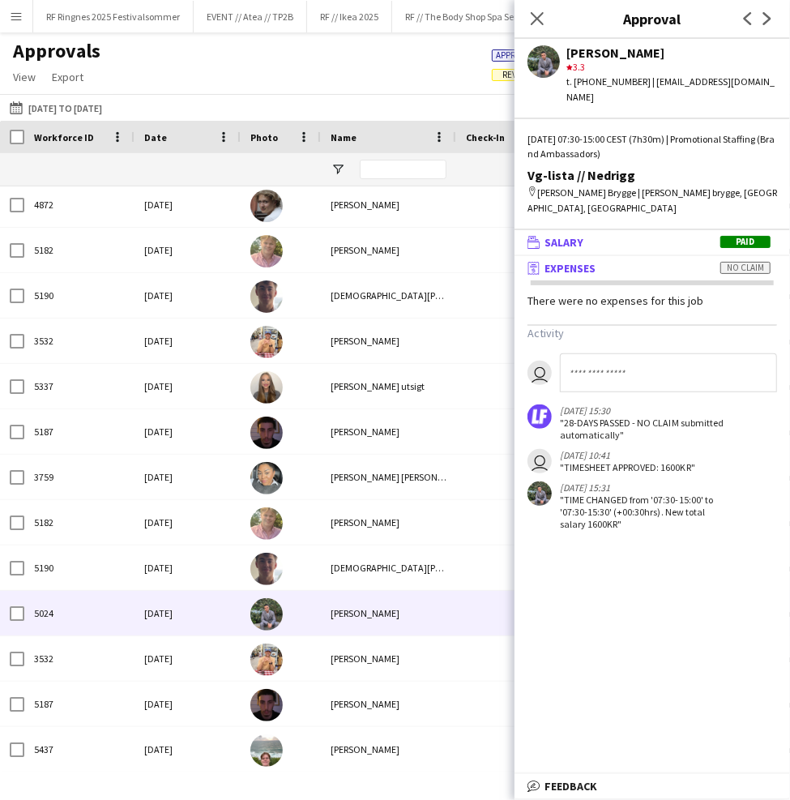
click at [582, 235] on span "Salary" at bounding box center [563, 242] width 39 height 15
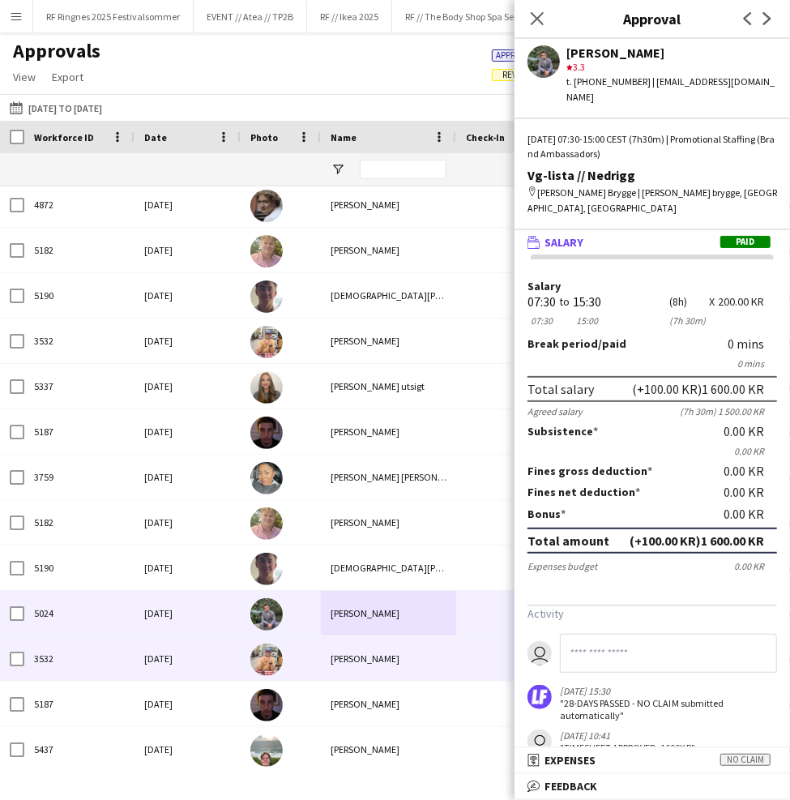
click at [288, 662] on div at bounding box center [281, 658] width 80 height 45
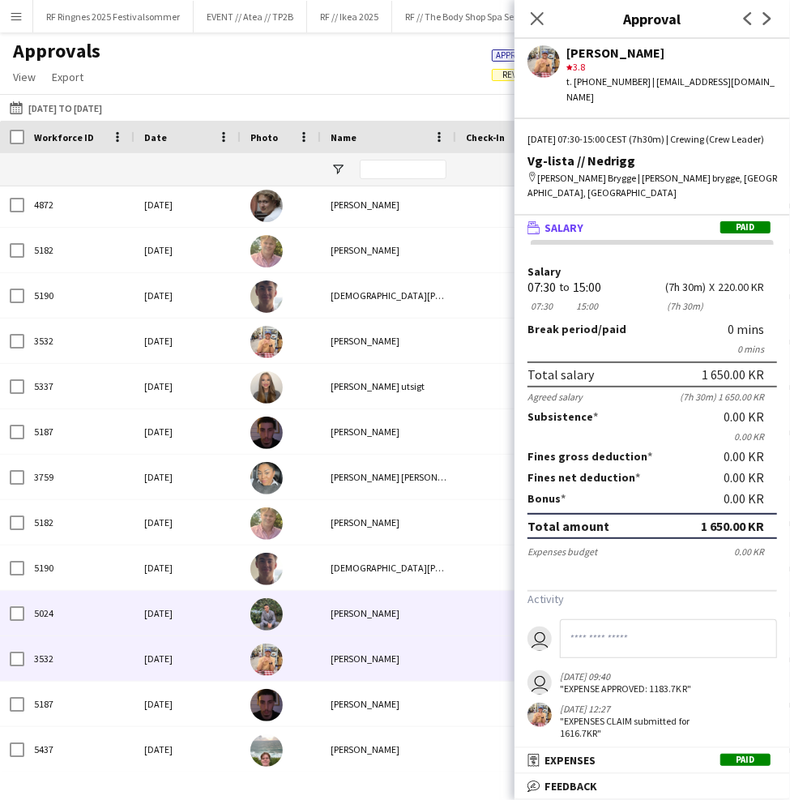
click at [327, 612] on div "[PERSON_NAME]" at bounding box center [388, 613] width 135 height 45
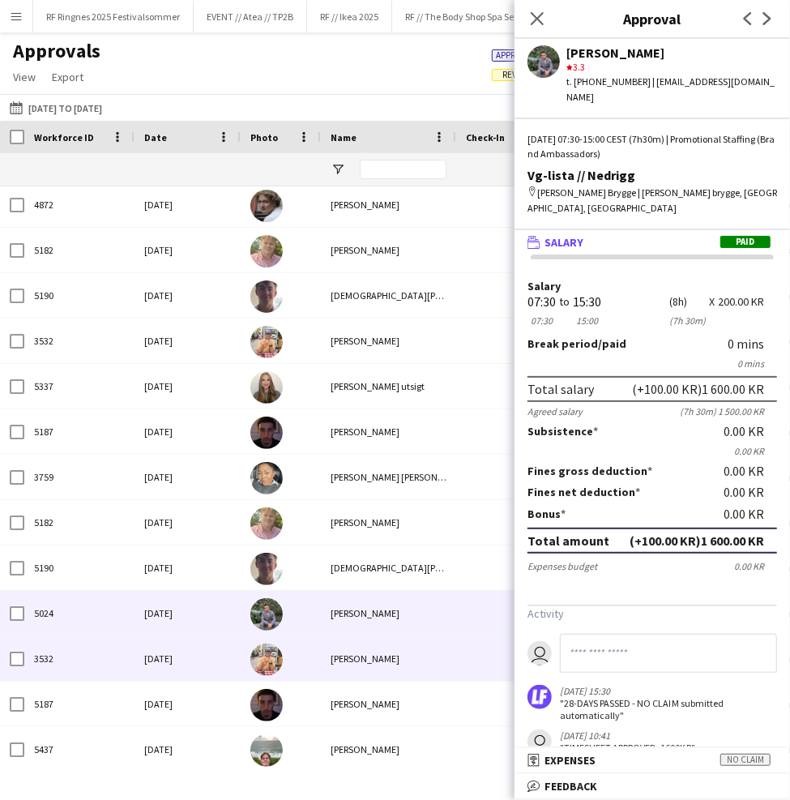
click at [322, 655] on div "[PERSON_NAME]" at bounding box center [388, 658] width 135 height 45
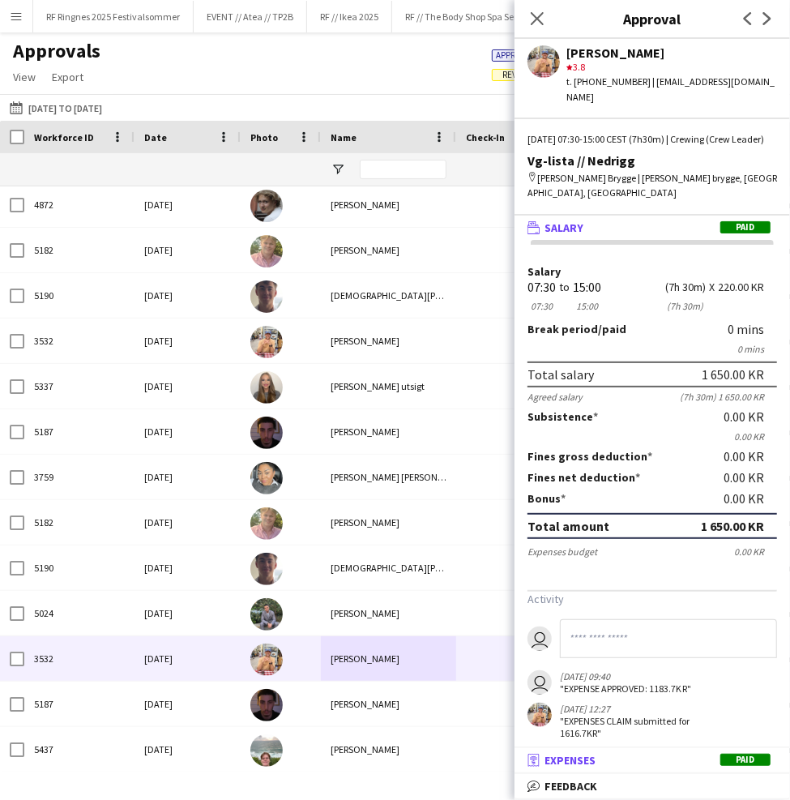
click at [538, 766] on icon "receipt" at bounding box center [533, 760] width 13 height 13
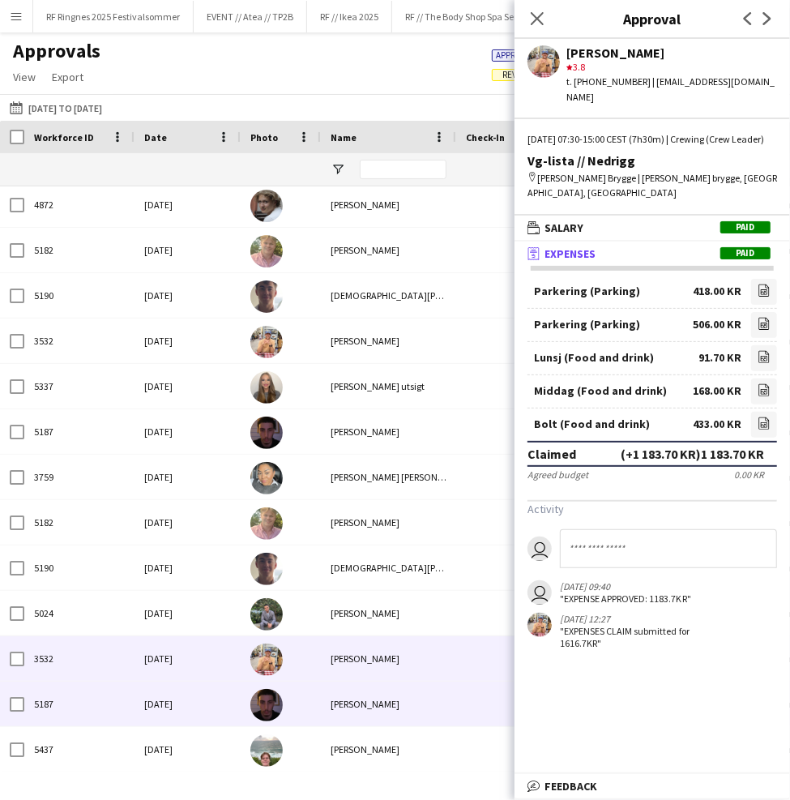
click at [397, 700] on div "[PERSON_NAME]" at bounding box center [388, 703] width 135 height 45
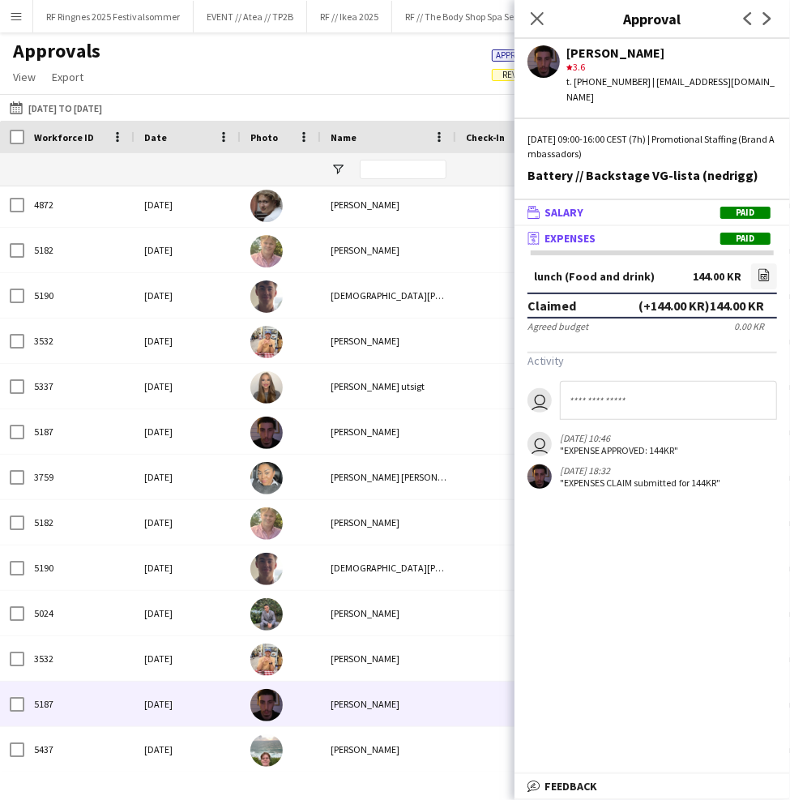
click at [651, 203] on mat-expansion-panel-header "wallet Salary Paid" at bounding box center [652, 212] width 275 height 24
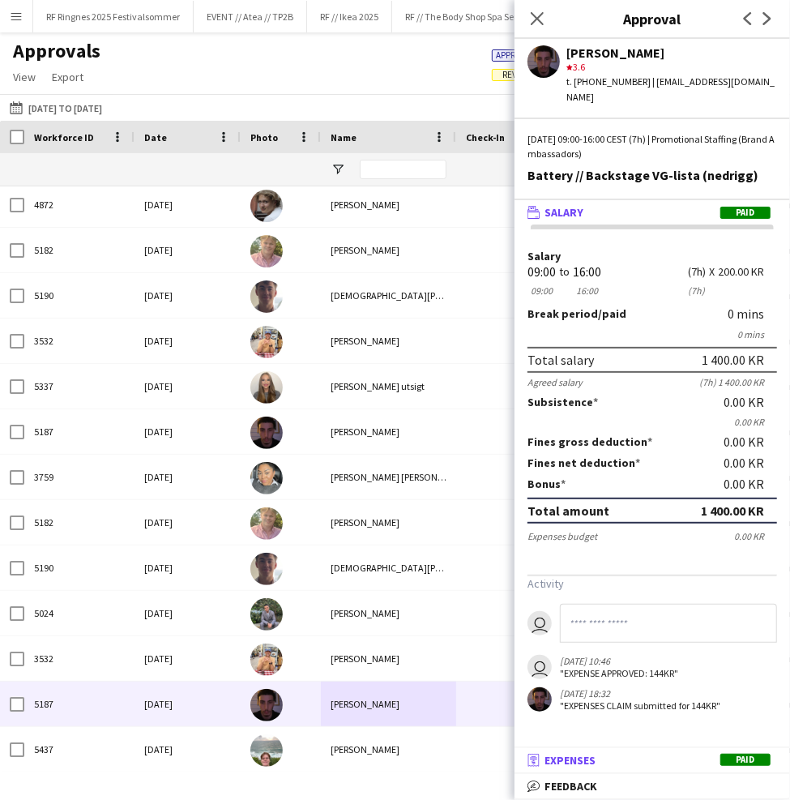
click at [536, 762] on icon "receipt" at bounding box center [533, 760] width 13 height 13
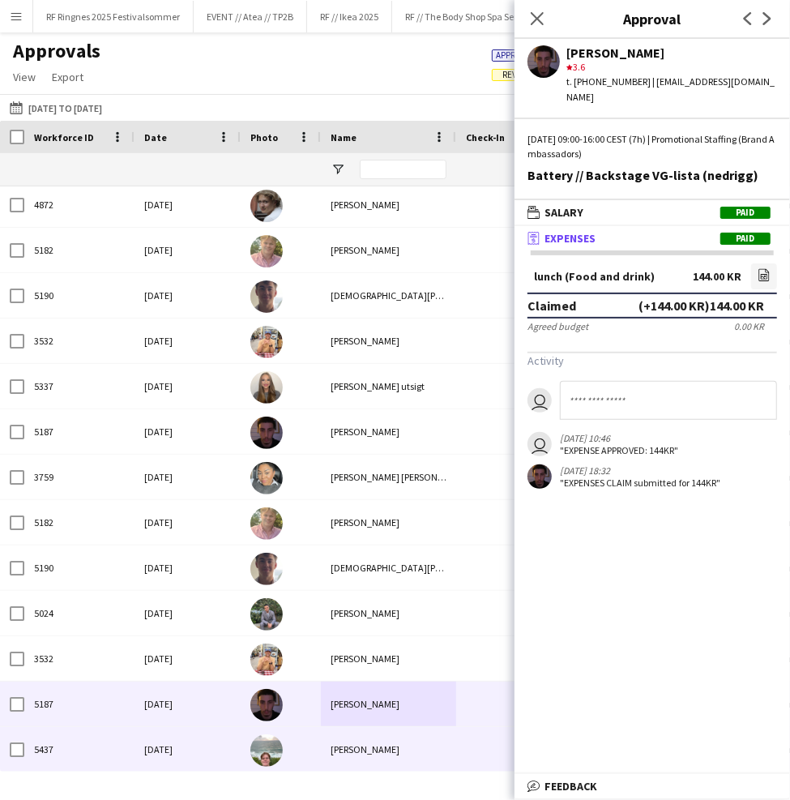
click at [301, 751] on div at bounding box center [281, 749] width 80 height 45
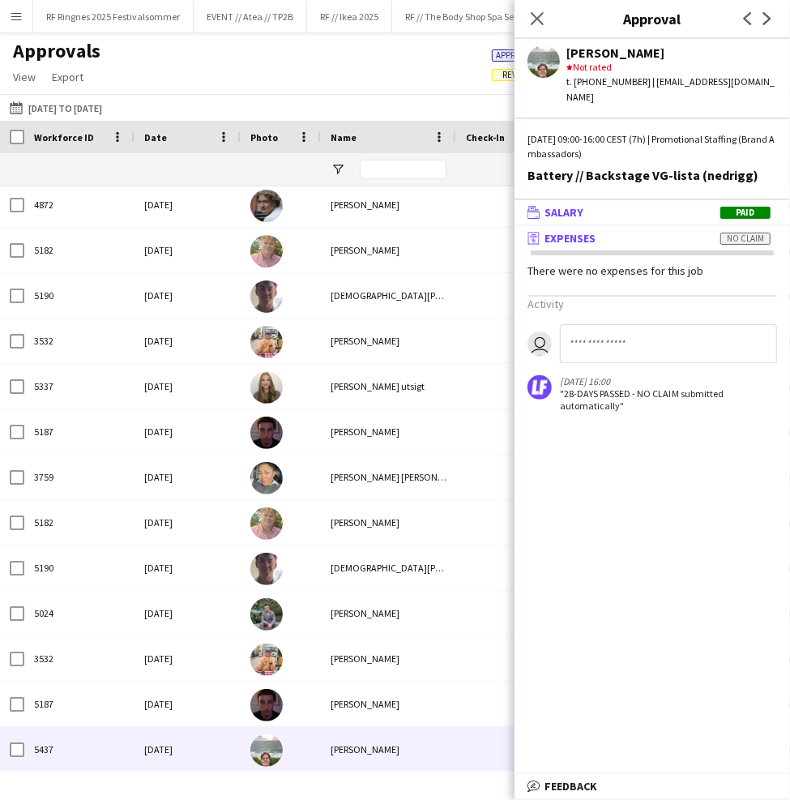
click at [654, 200] on mat-expansion-panel-header "wallet Salary Paid" at bounding box center [652, 212] width 275 height 24
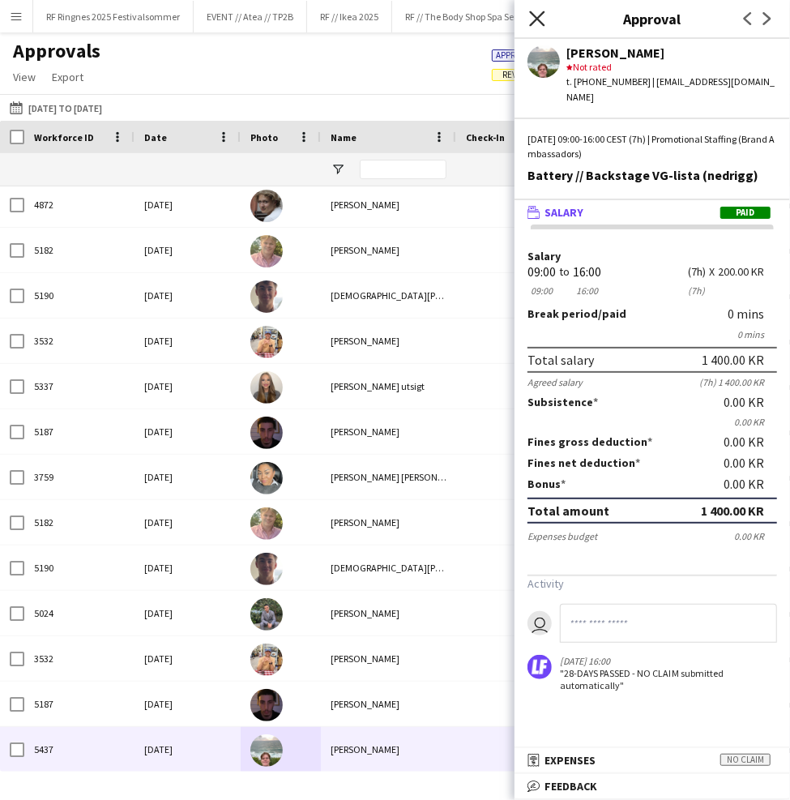
click at [538, 12] on icon "Close pop-in" at bounding box center [536, 18] width 15 height 15
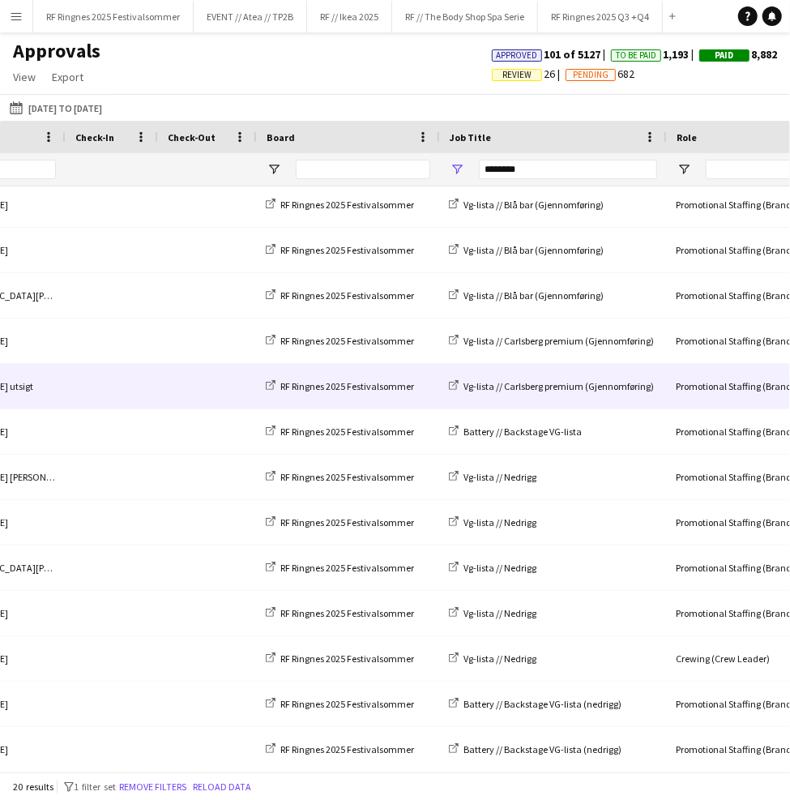
scroll to position [0, 555]
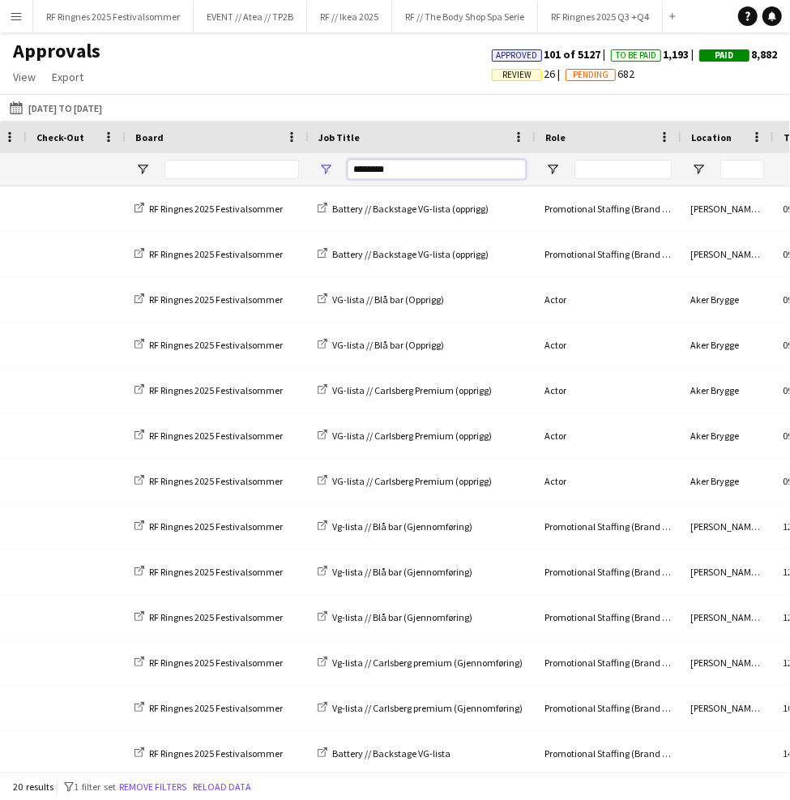
drag, startPoint x: 398, startPoint y: 164, endPoint x: 316, endPoint y: 164, distance: 81.8
click at [316, 164] on div "********" at bounding box center [422, 169] width 227 height 32
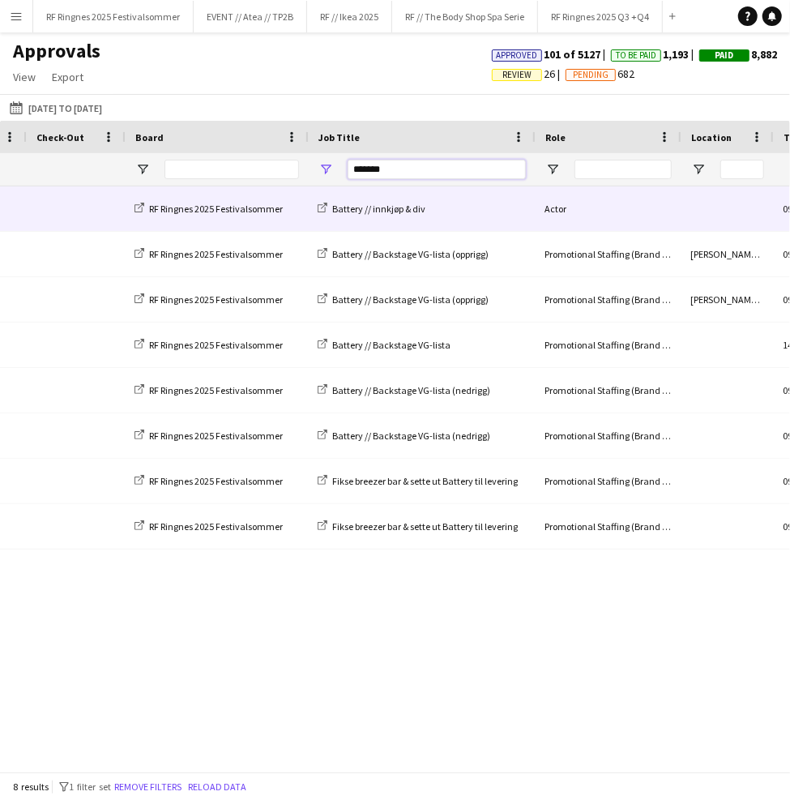
type input "*******"
click at [450, 207] on div "Battery // innkjøp & div" at bounding box center [421, 208] width 227 height 45
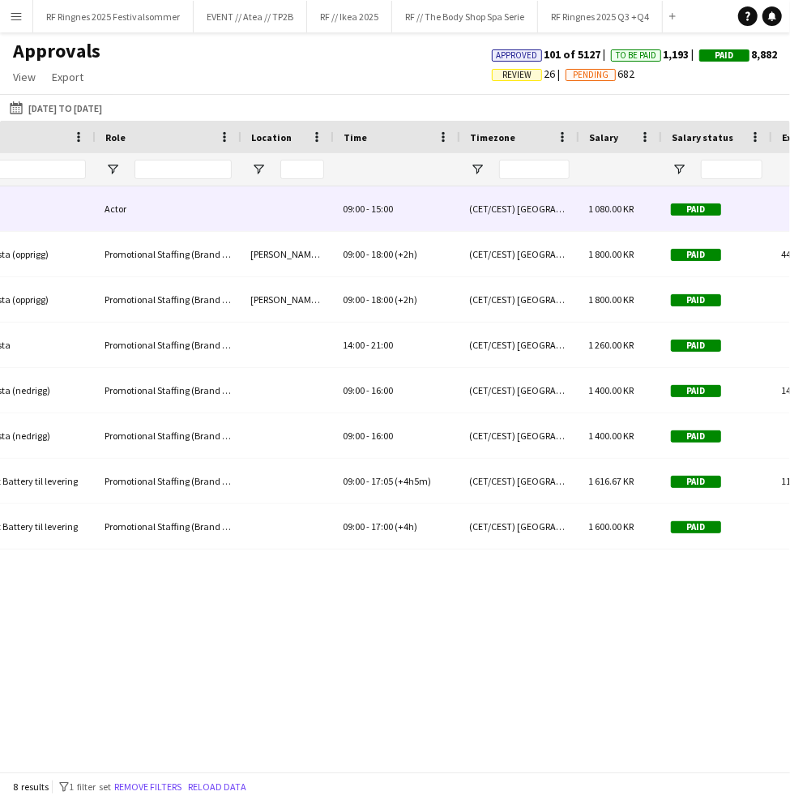
click at [483, 211] on div "(CET/CEST) [GEOGRAPHIC_DATA]" at bounding box center [518, 208] width 119 height 45
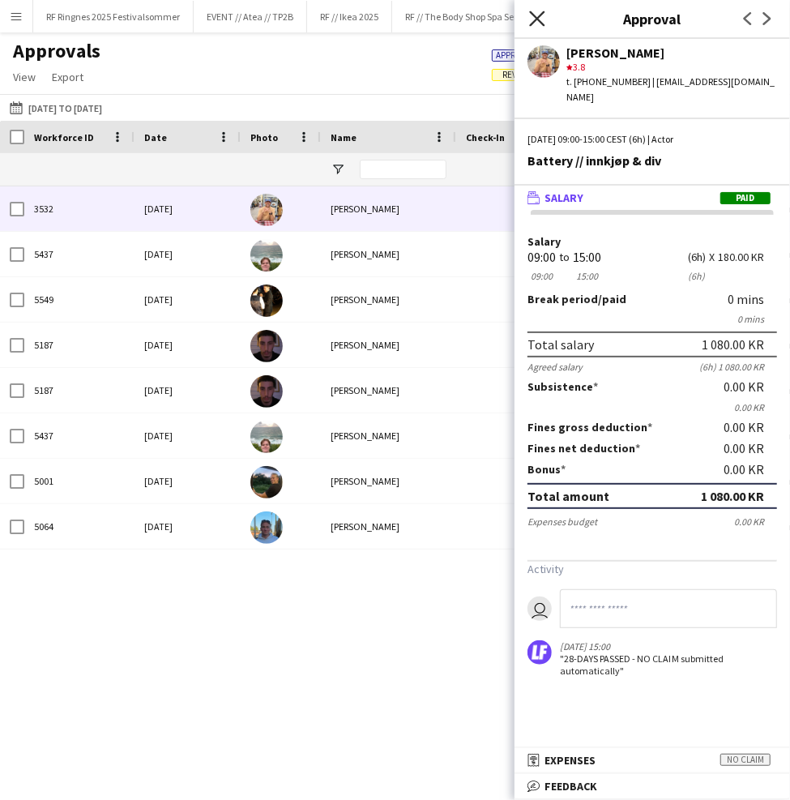
click at [539, 13] on icon "Close pop-in" at bounding box center [536, 18] width 15 height 15
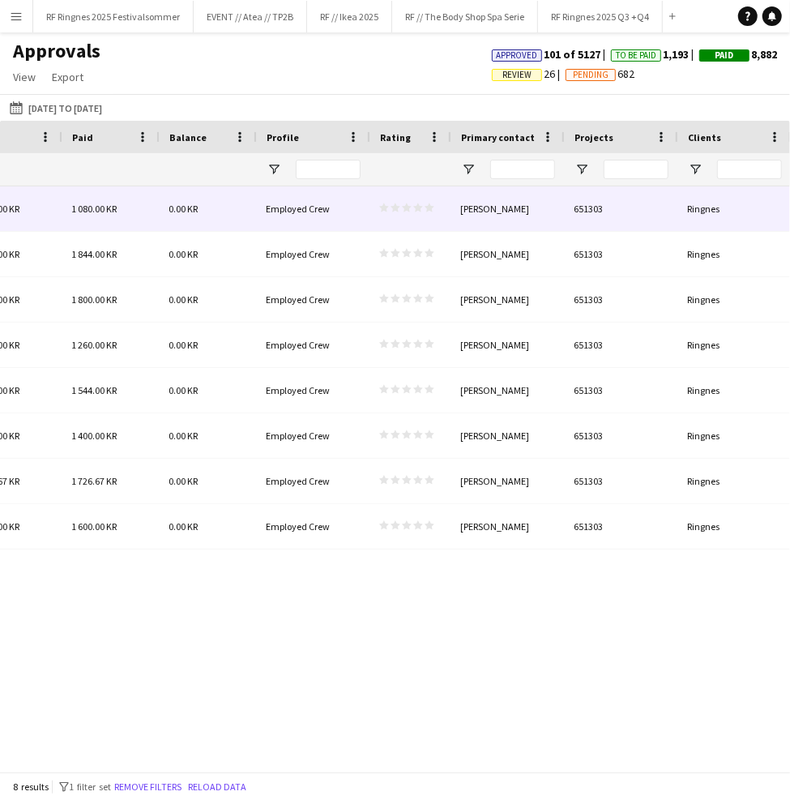
click at [219, 210] on div "0.00 KR" at bounding box center [207, 208] width 97 height 45
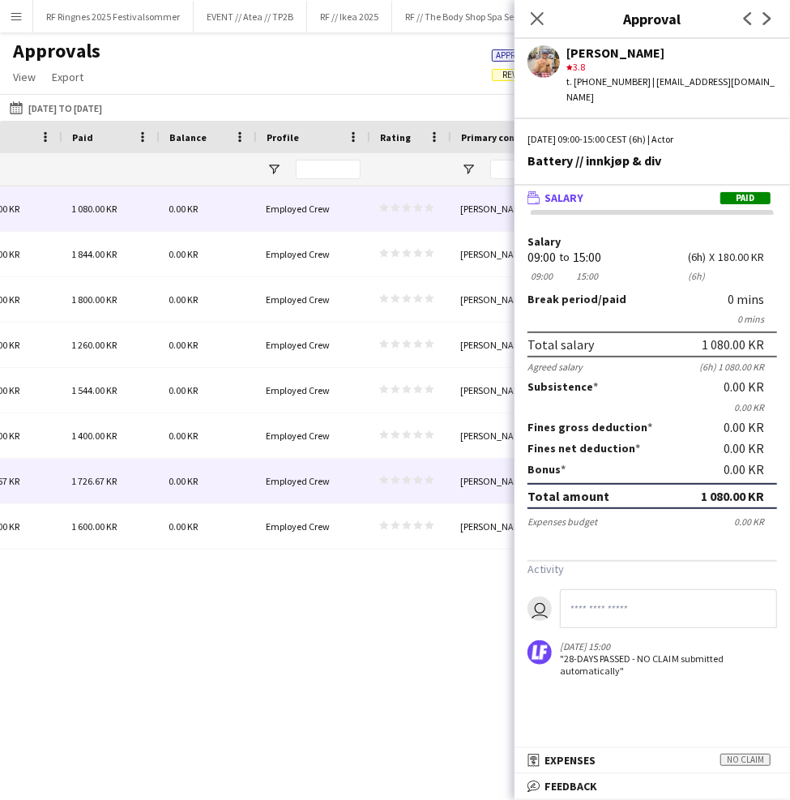
click at [266, 483] on span "Employed Crew" at bounding box center [298, 481] width 64 height 12
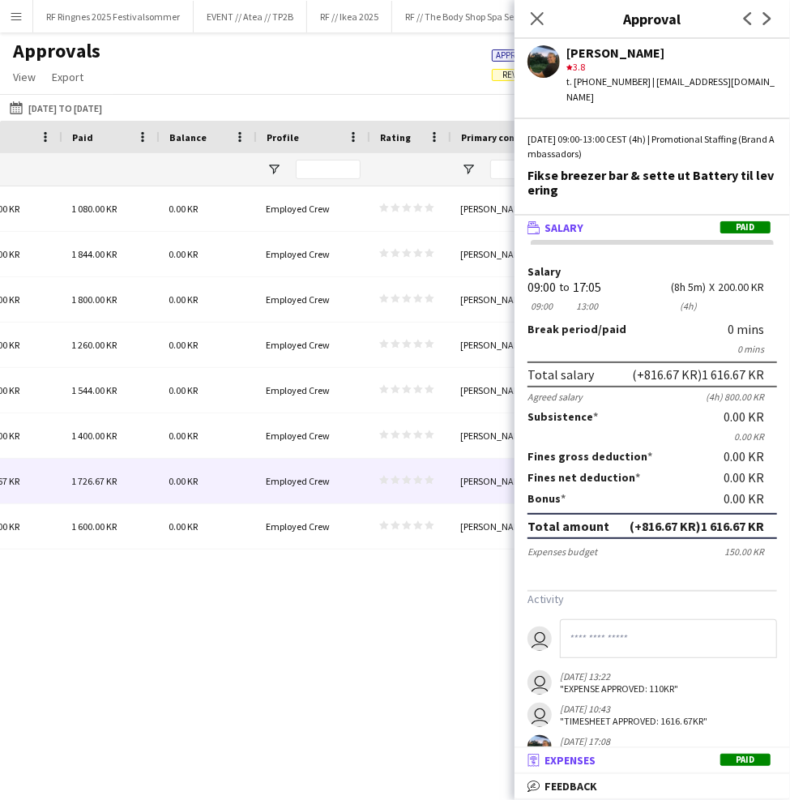
click at [583, 761] on span "Expenses" at bounding box center [569, 760] width 51 height 15
click at [583, 761] on mat-expansion-panel "receipt Expenses Paid Activity user user [DATE] 13:22 "EXPENSE APPROVED: 110KR"…" at bounding box center [652, 761] width 275 height 26
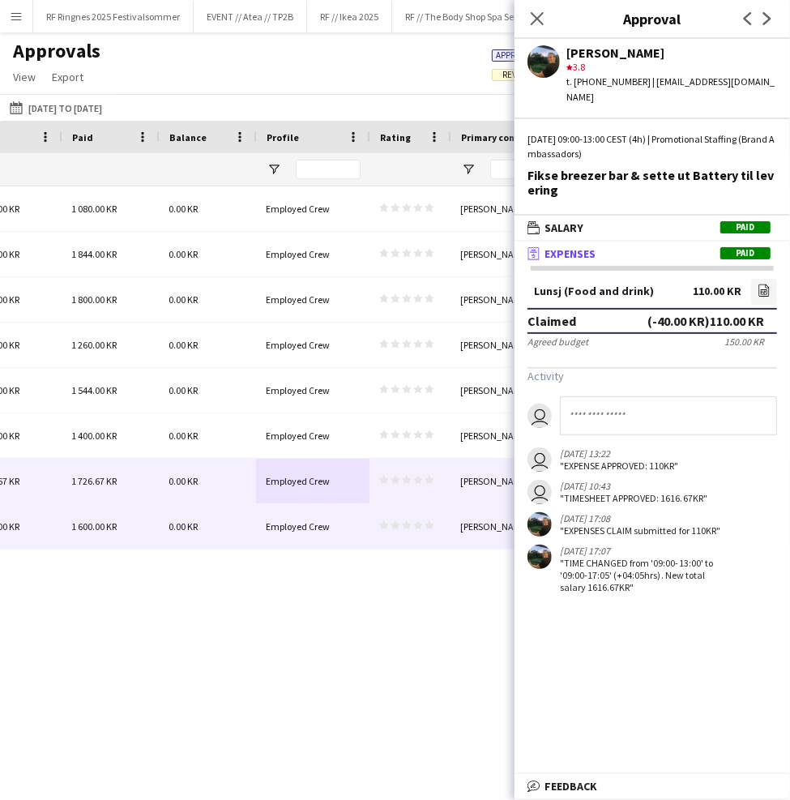
click at [337, 520] on div "Employed Crew" at bounding box center [312, 526] width 113 height 45
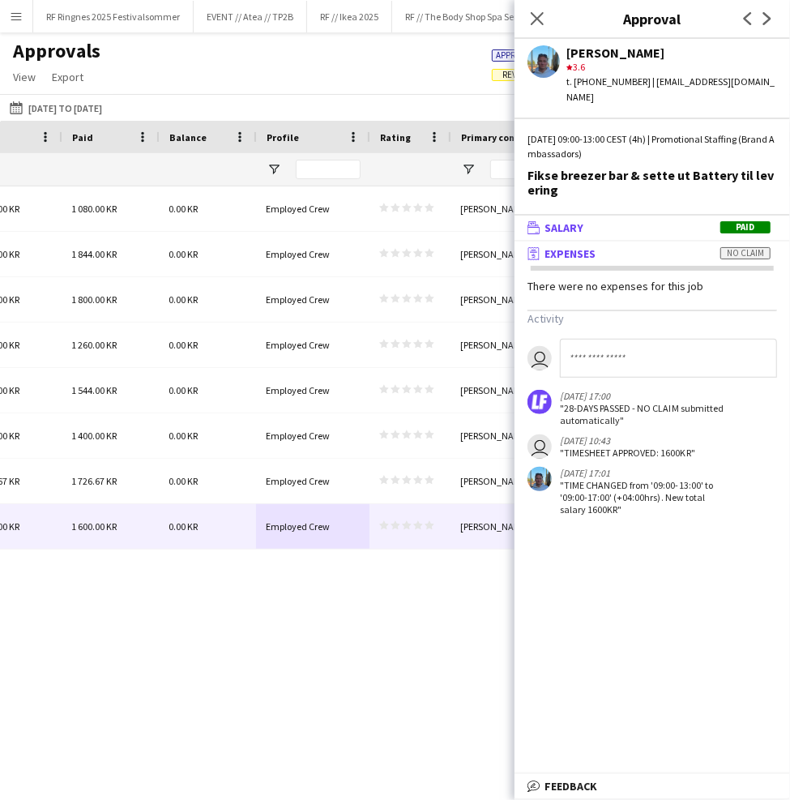
click at [624, 220] on mat-panel-title "wallet Salary Paid" at bounding box center [649, 227] width 269 height 15
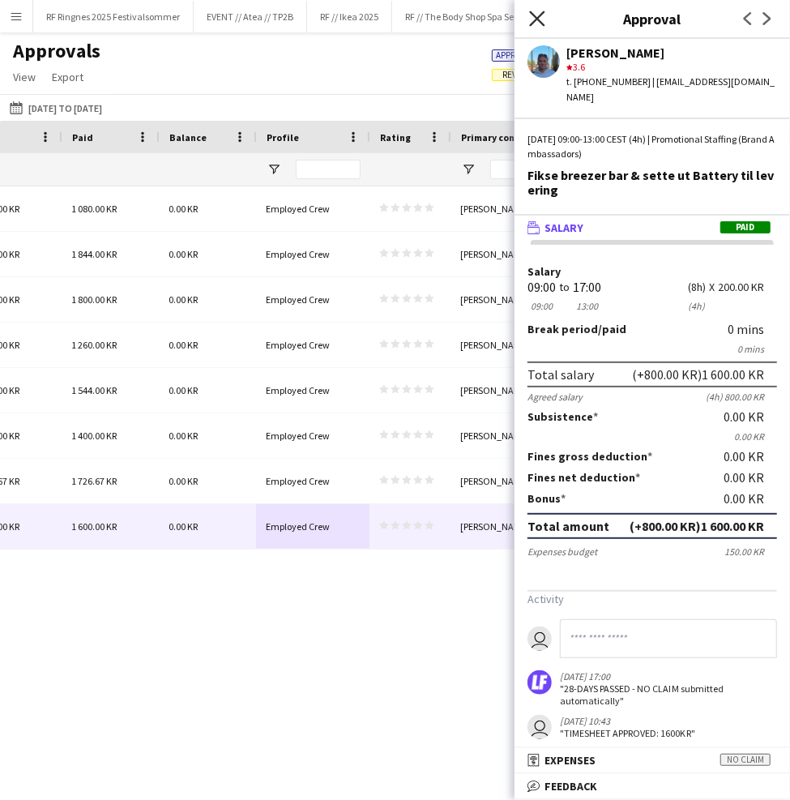
click at [536, 19] on icon at bounding box center [536, 18] width 15 height 15
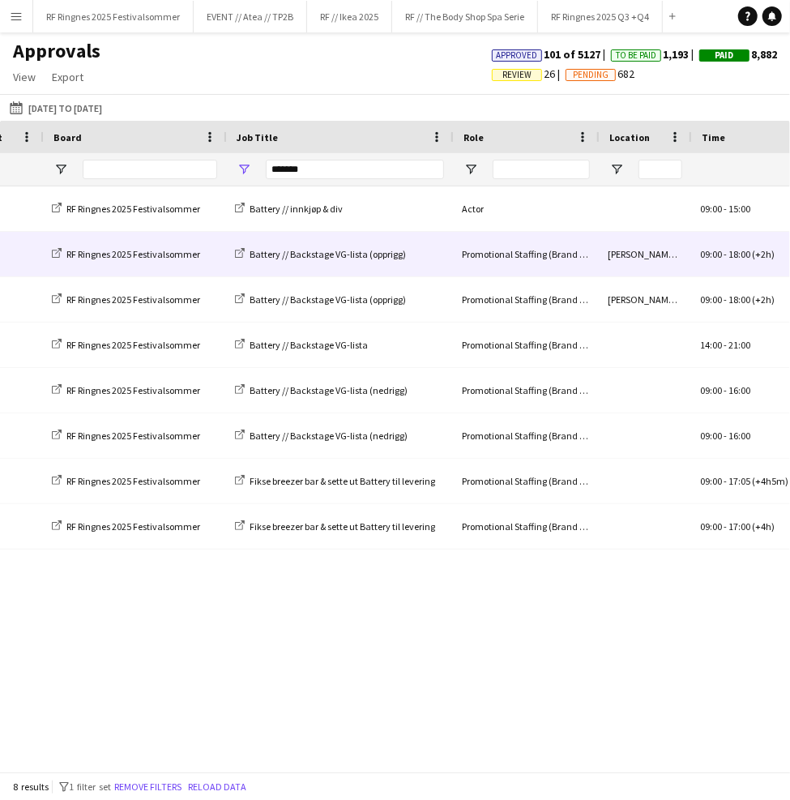
scroll to position [0, 428]
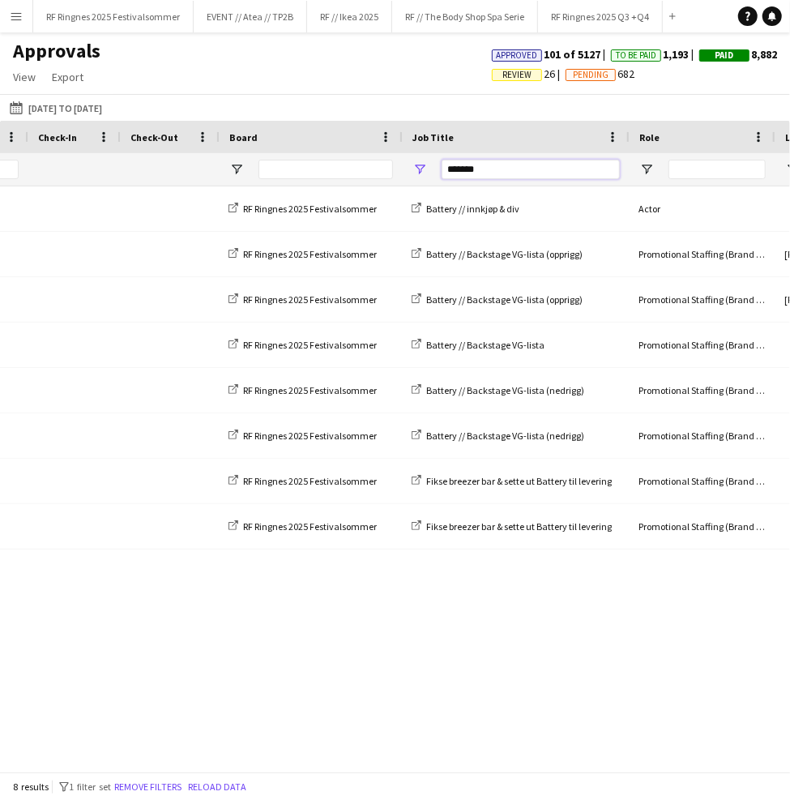
drag, startPoint x: 493, startPoint y: 166, endPoint x: 369, endPoint y: 166, distance: 124.8
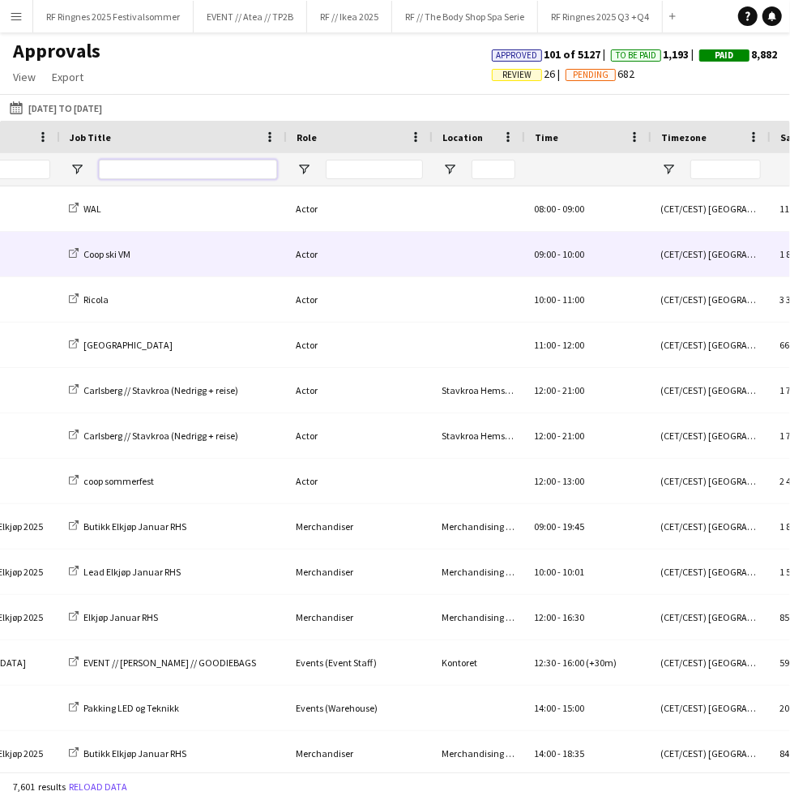
scroll to position [0, 1330]
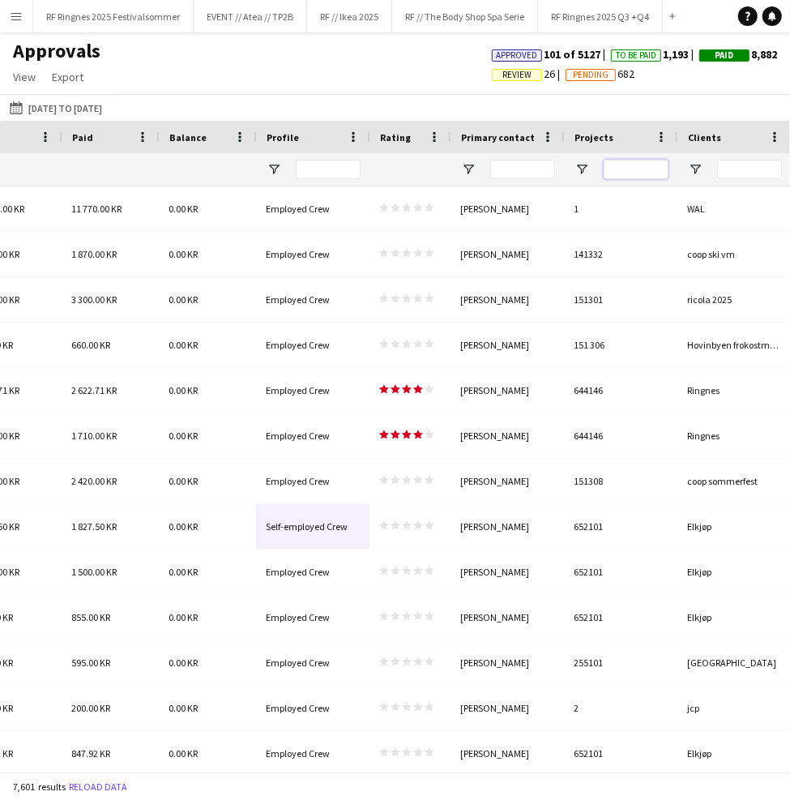
click at [633, 166] on input "Projects Filter Input" at bounding box center [636, 169] width 65 height 19
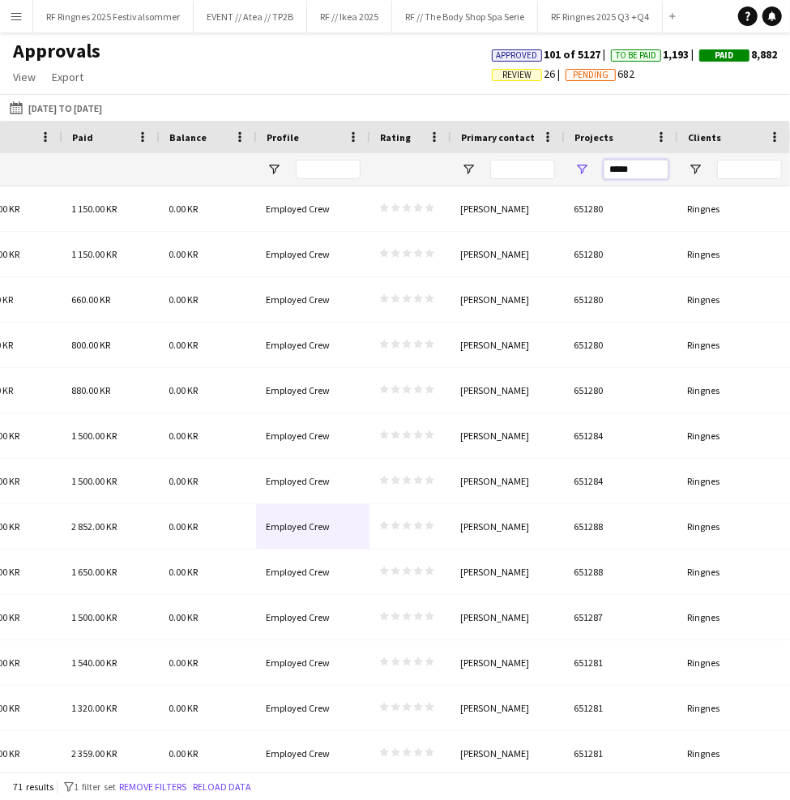
type input "******"
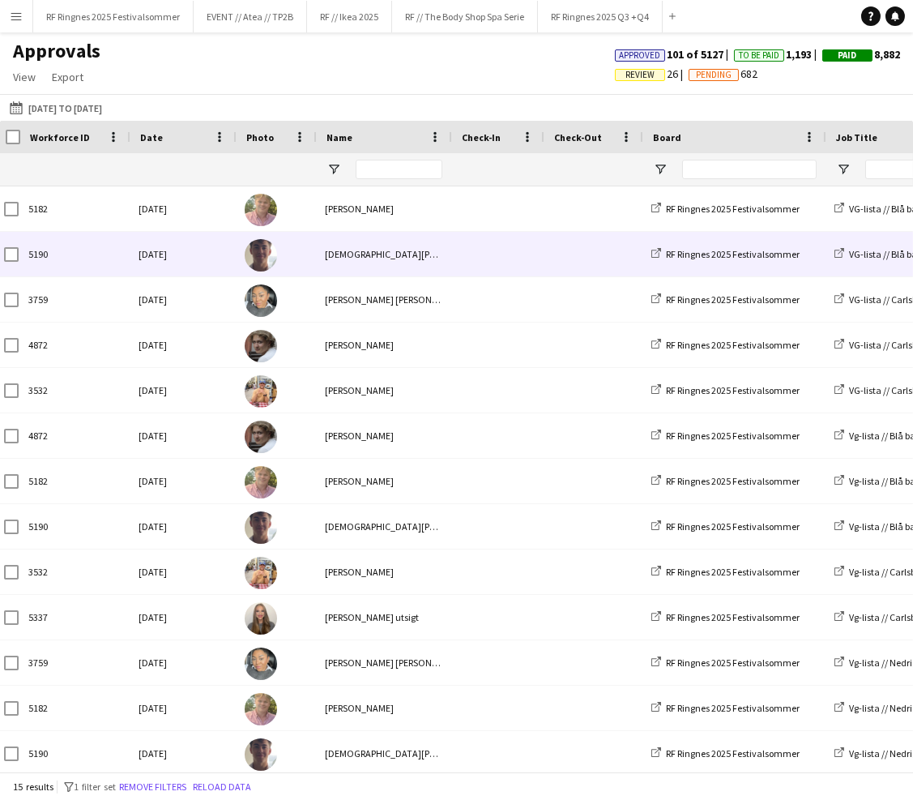
scroll to position [0, 4]
